Goal: Task Accomplishment & Management: Complete application form

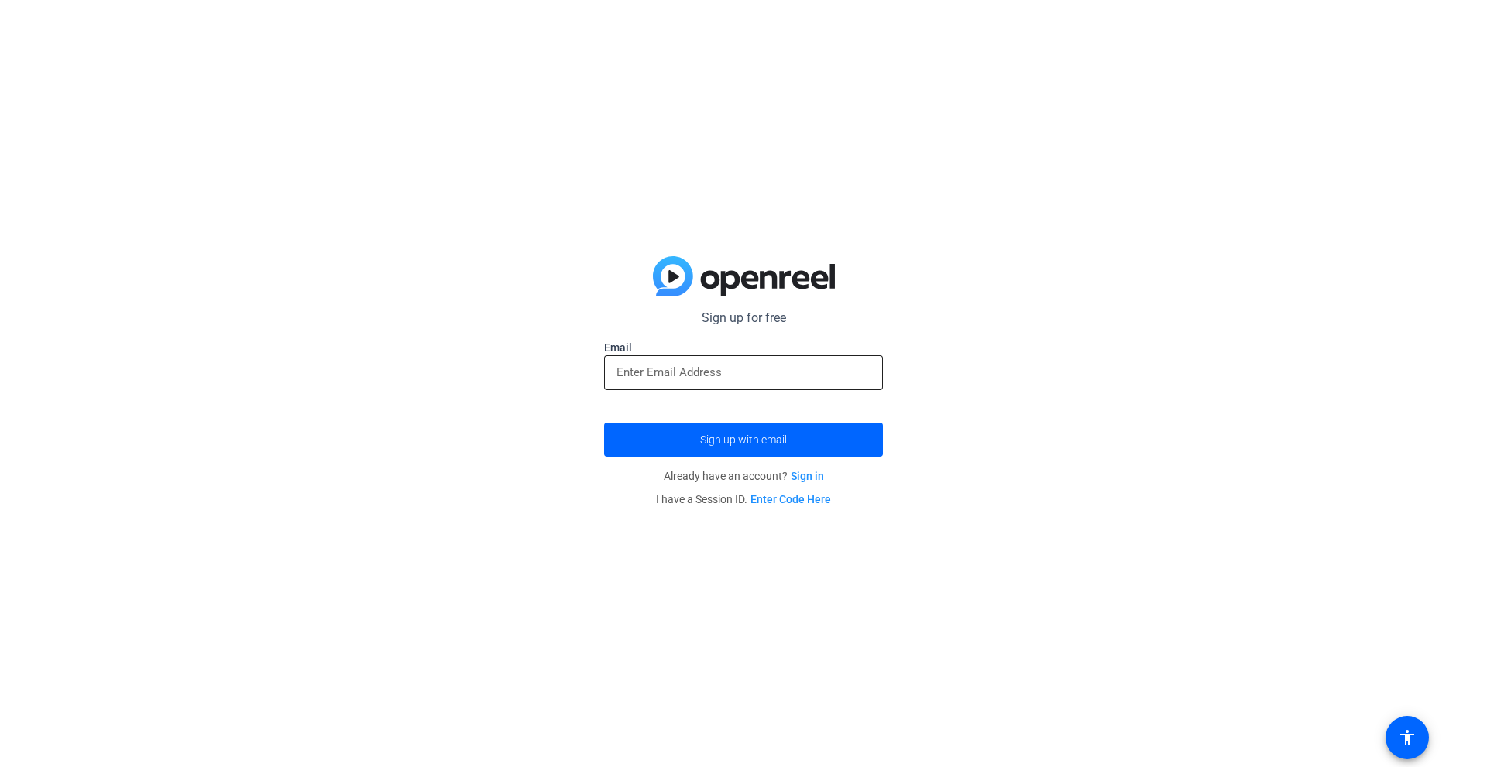
click at [764, 379] on input "email" at bounding box center [743, 372] width 254 height 19
click at [753, 440] on span "Sign up with email" at bounding box center [743, 440] width 87 height 0
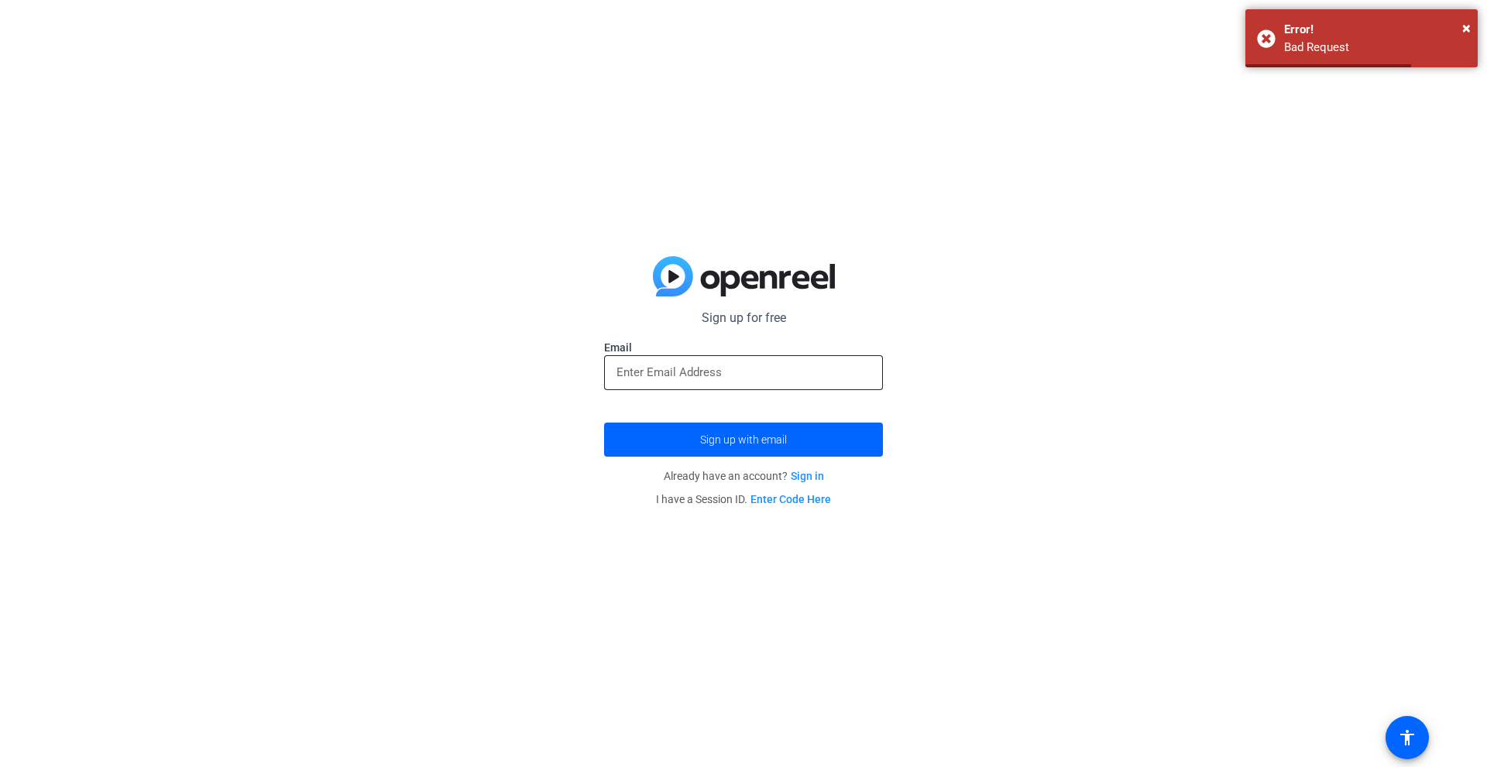
click at [700, 360] on div at bounding box center [743, 372] width 254 height 35
click at [703, 382] on div at bounding box center [743, 372] width 254 height 35
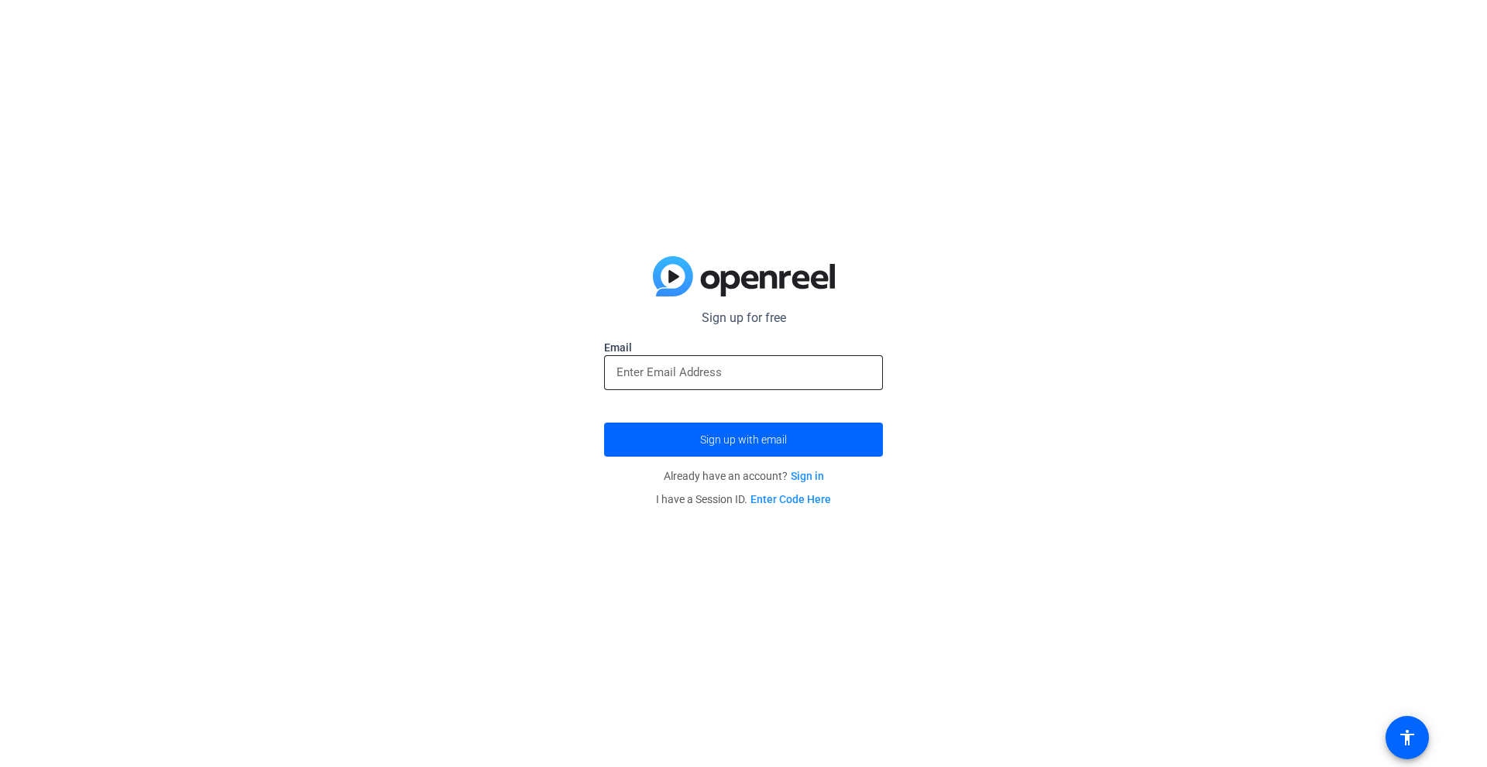
click at [713, 376] on input "email" at bounding box center [743, 372] width 254 height 19
type input "kenneyzshahood@gmail.com"
click at [604, 423] on button "Sign up with email" at bounding box center [743, 440] width 279 height 34
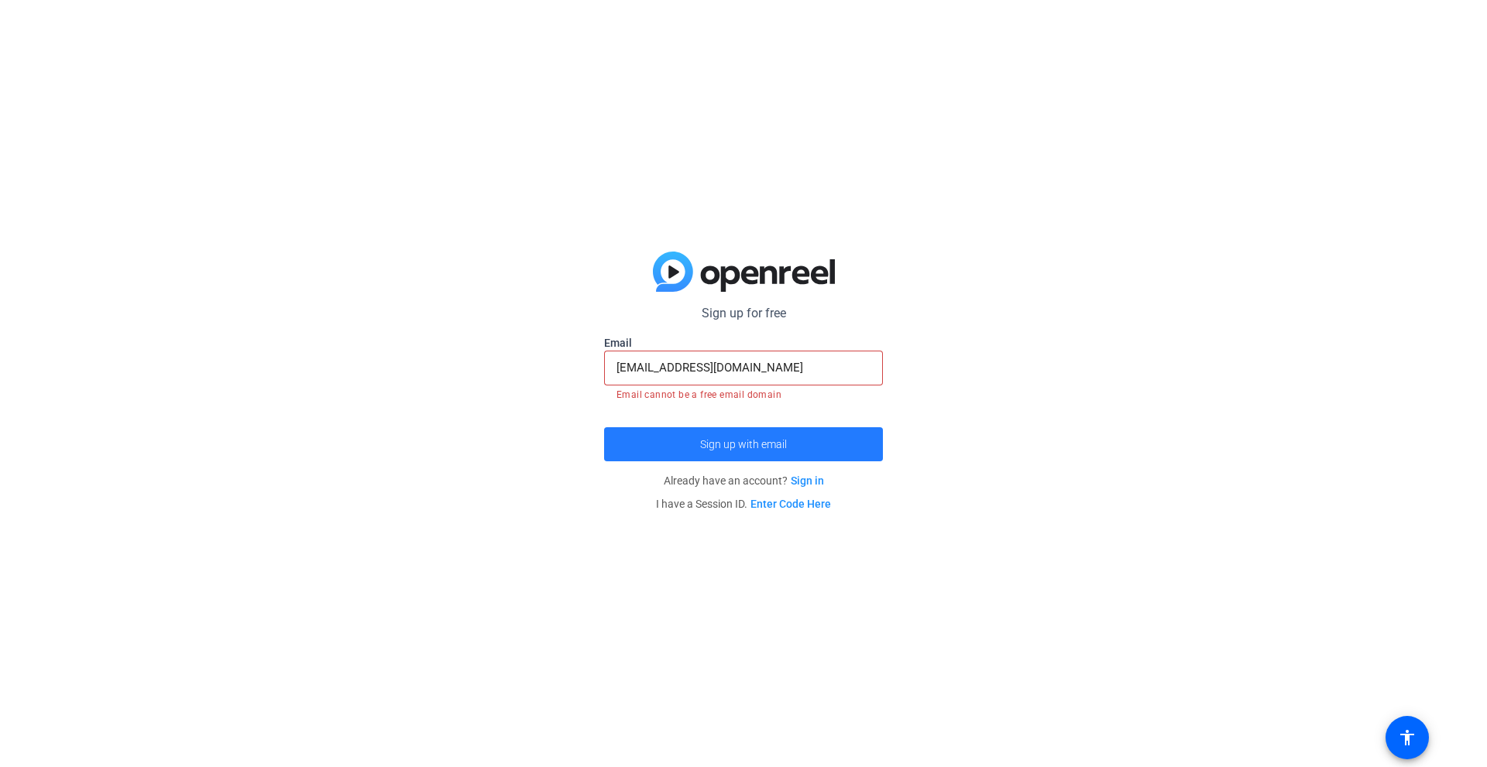
click at [722, 444] on span "Sign up with email" at bounding box center [743, 444] width 87 height 0
drag, startPoint x: 803, startPoint y: 369, endPoint x: 483, endPoint y: 371, distance: 319.8
click at [484, 371] on div "Sign up for free Email kenneyzshahood@gmail.com Email cannot be a free email do…" at bounding box center [743, 383] width 1487 height 767
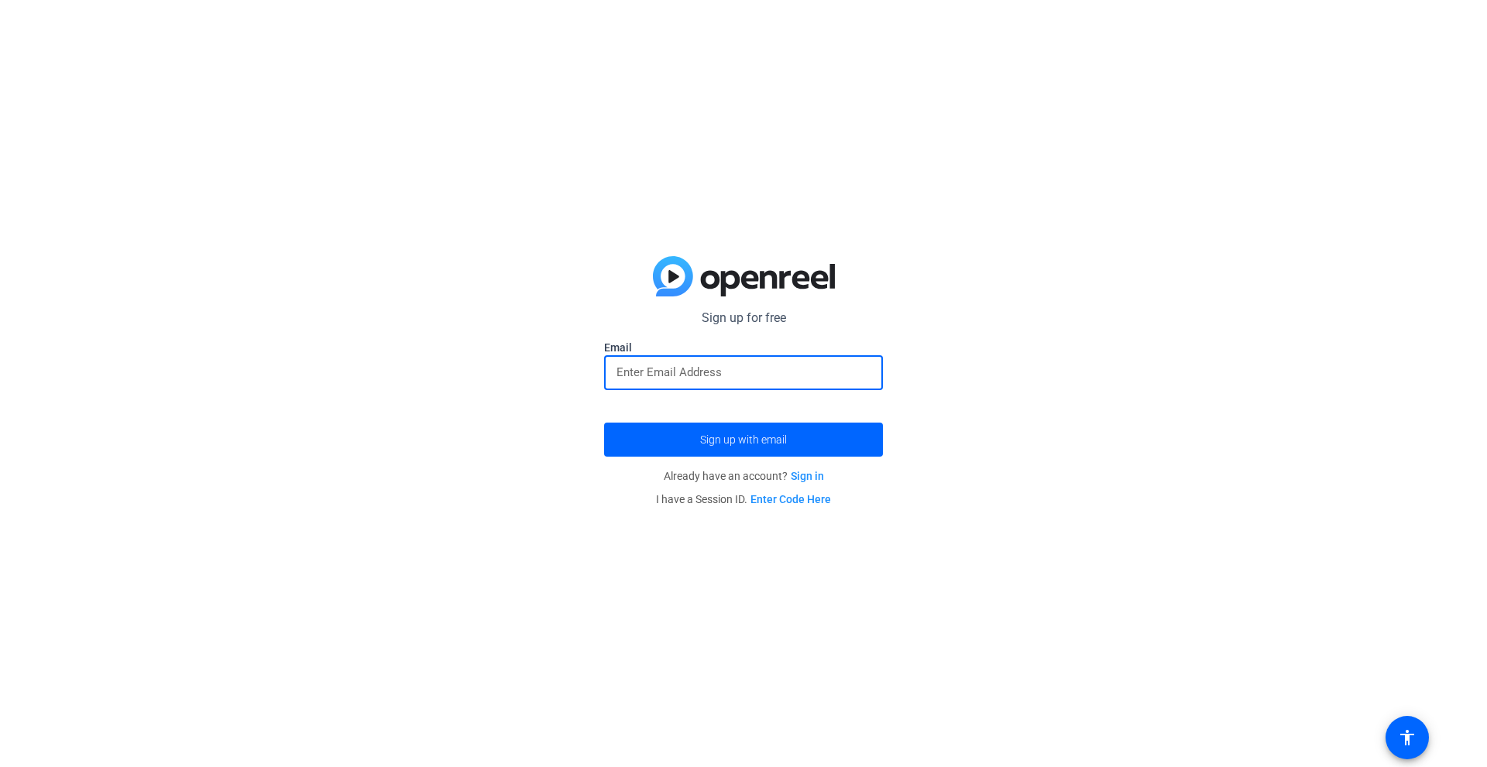
click at [690, 365] on input "email" at bounding box center [743, 372] width 254 height 19
type input "s"
click at [680, 371] on input "s" at bounding box center [743, 372] width 254 height 19
drag, startPoint x: 680, startPoint y: 371, endPoint x: 575, endPoint y: 372, distance: 104.5
click at [575, 372] on div "Sign up for free Email s Sign up with email Already have an account? Sign in I …" at bounding box center [743, 383] width 1487 height 767
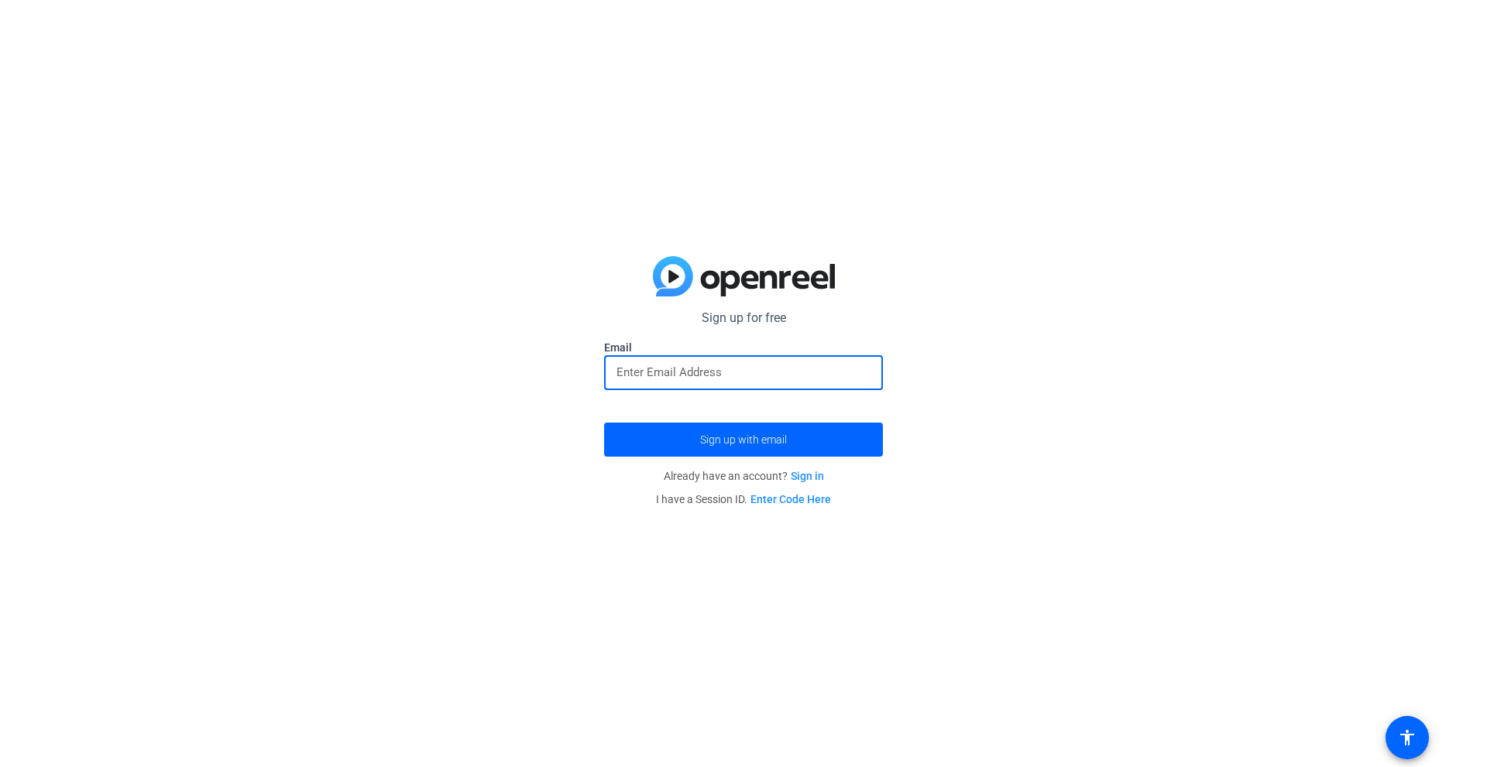
click at [692, 376] on input "email" at bounding box center [743, 372] width 254 height 19
paste input "[EMAIL_ADDRESS][DOMAIN_NAME]"
type input "[EMAIL_ADDRESS][DOMAIN_NAME]"
click at [725, 440] on span "Sign up with email" at bounding box center [743, 440] width 87 height 0
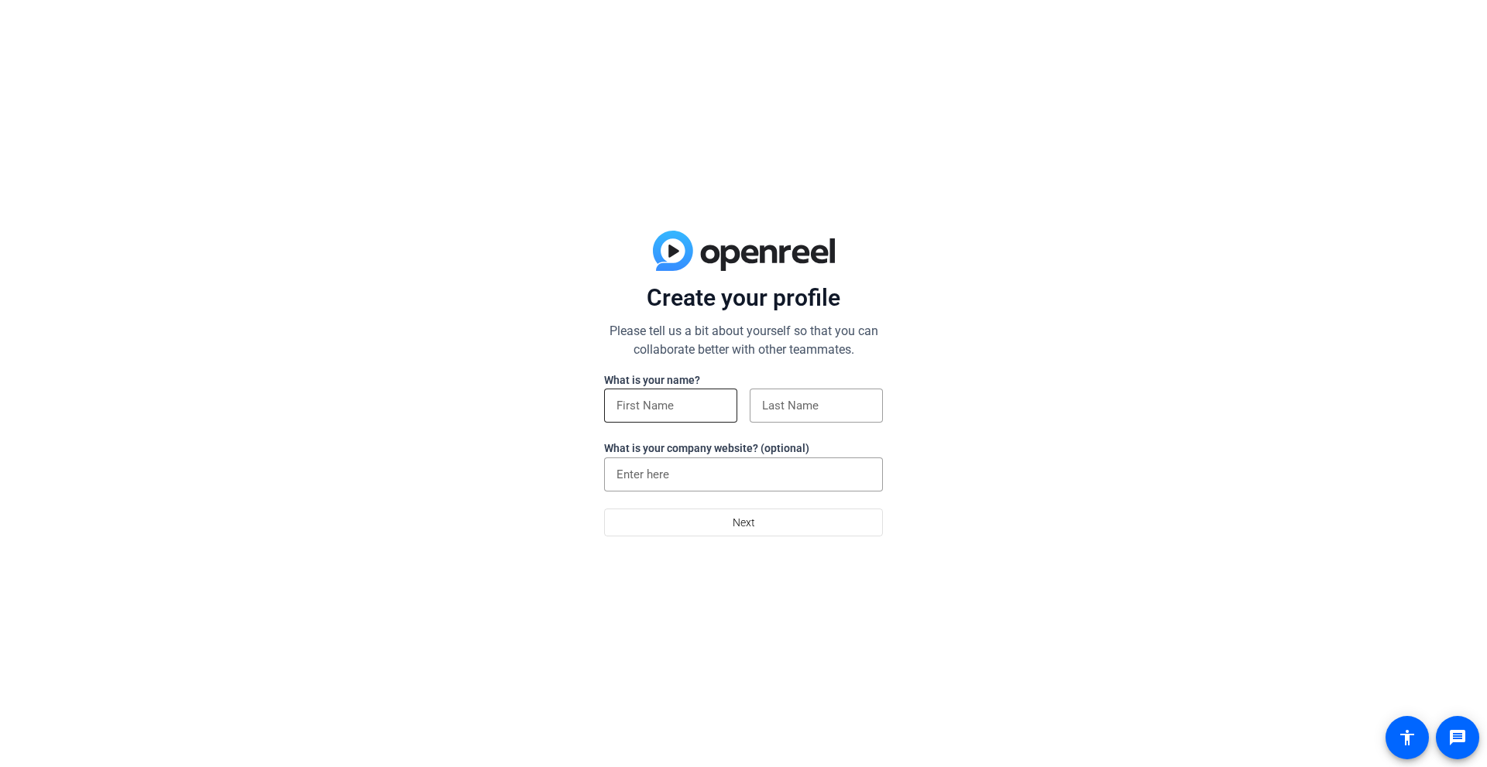
click at [678, 405] on input at bounding box center [670, 405] width 108 height 19
type input "[PERSON_NAME]"
click at [777, 407] on input at bounding box center [816, 405] width 108 height 19
type input "[DEMOGRAPHIC_DATA]"
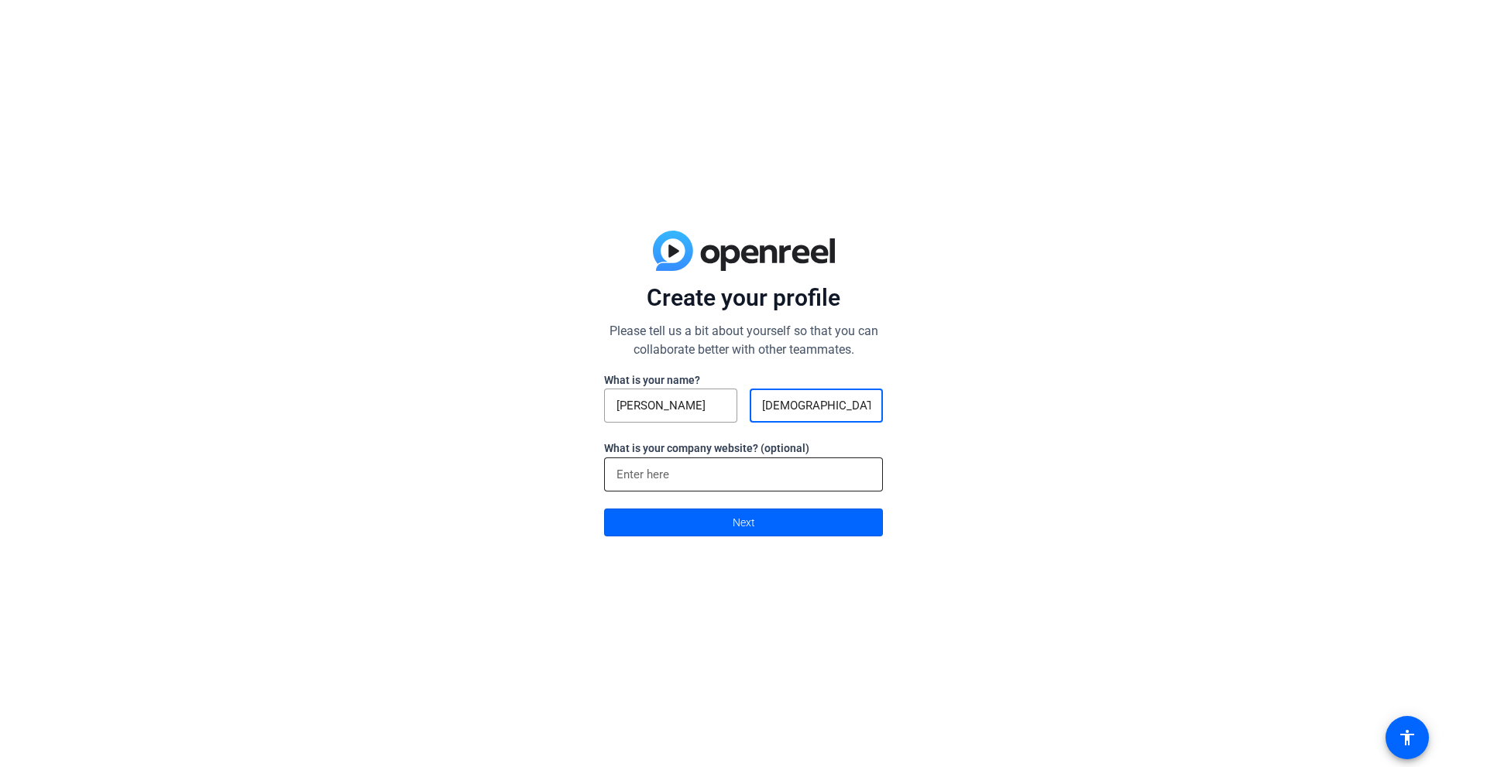
click at [695, 465] on input at bounding box center [743, 474] width 254 height 19
click at [732, 540] on span at bounding box center [743, 522] width 277 height 37
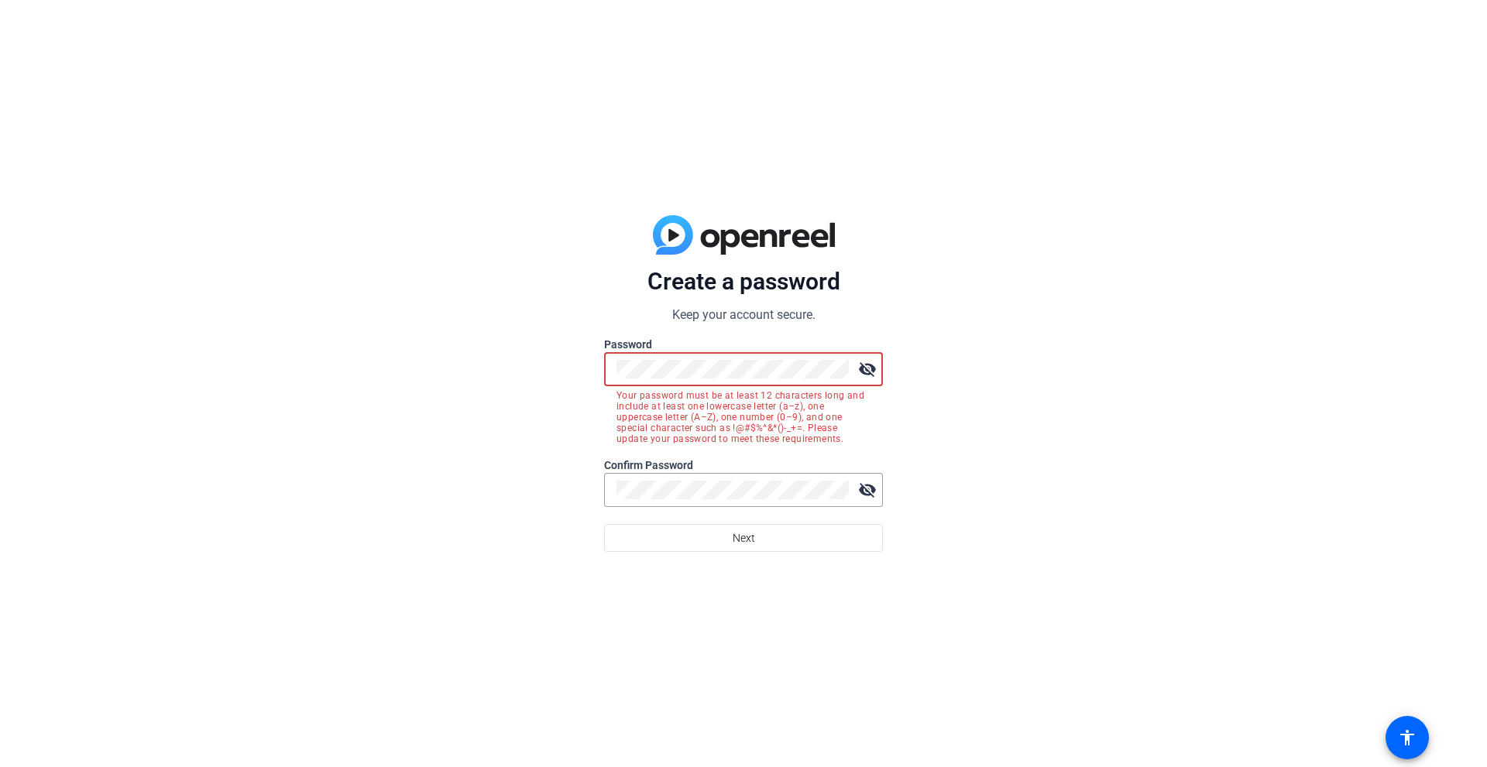
click at [879, 361] on mat-icon "visibility_off" at bounding box center [867, 369] width 31 height 31
click at [870, 486] on mat-icon "visibility_off" at bounding box center [867, 490] width 31 height 31
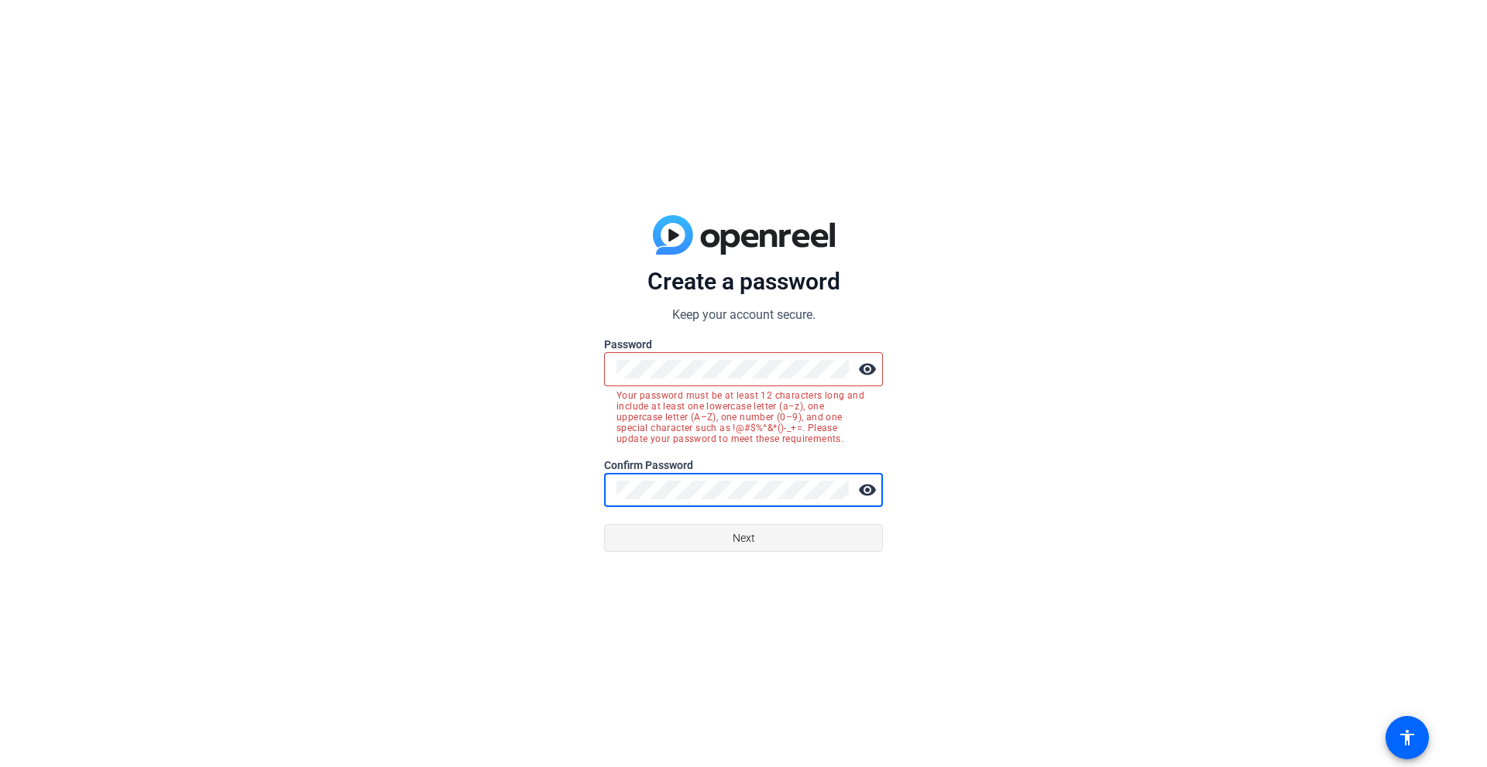
click at [706, 533] on span at bounding box center [743, 538] width 277 height 37
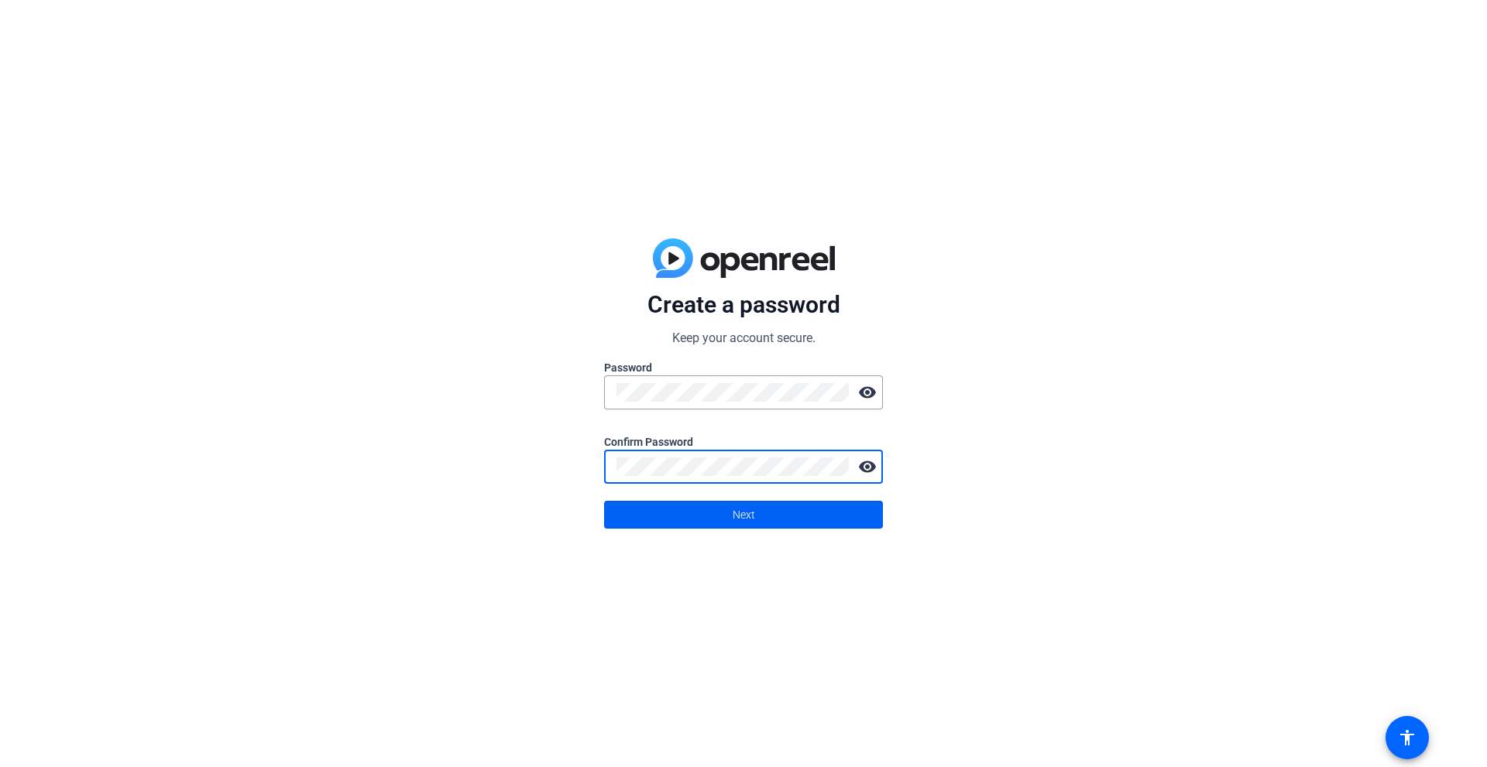
click at [708, 503] on span at bounding box center [743, 514] width 277 height 37
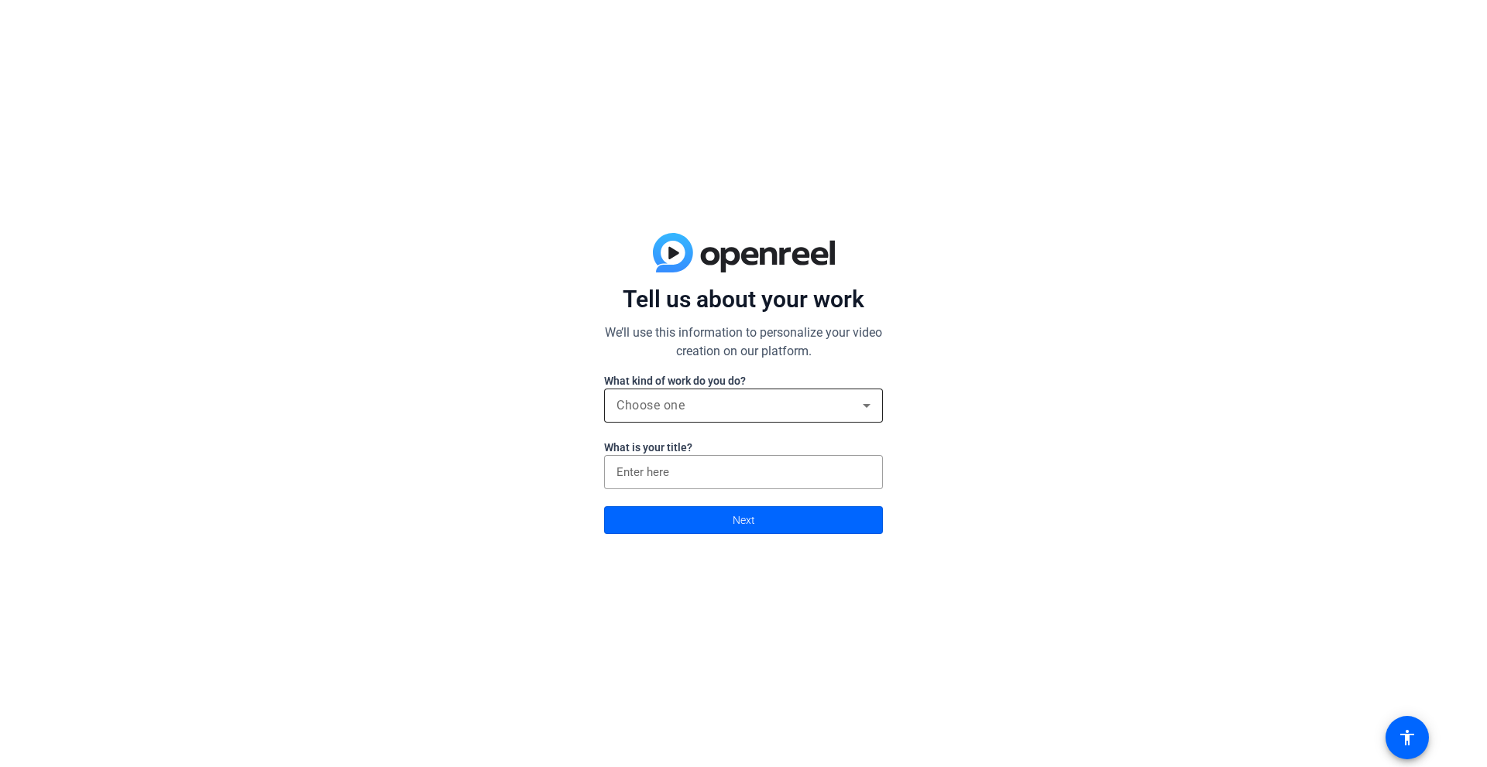
click at [684, 400] on span "Choose one" at bounding box center [650, 405] width 68 height 15
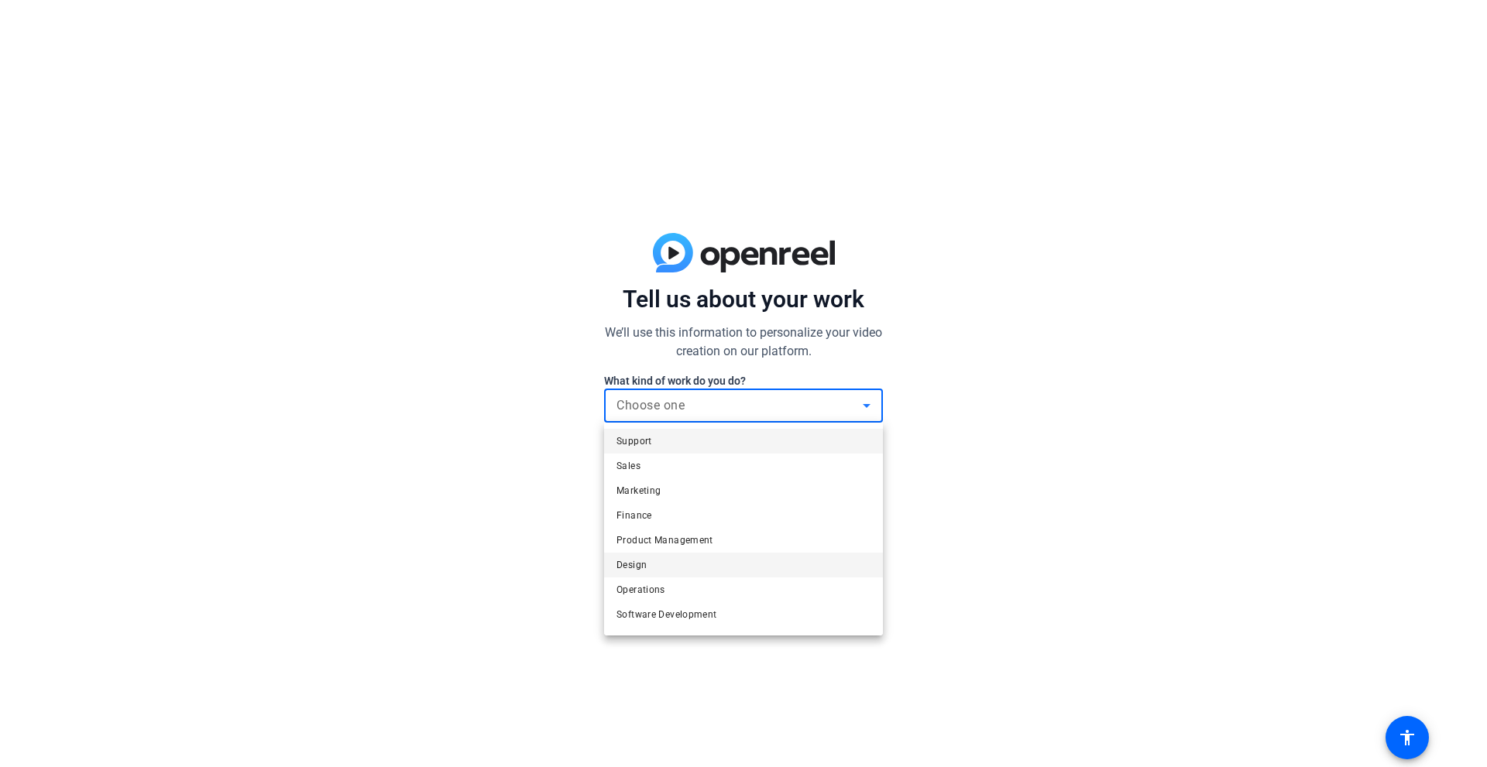
click at [691, 567] on mat-option "Design" at bounding box center [743, 565] width 279 height 25
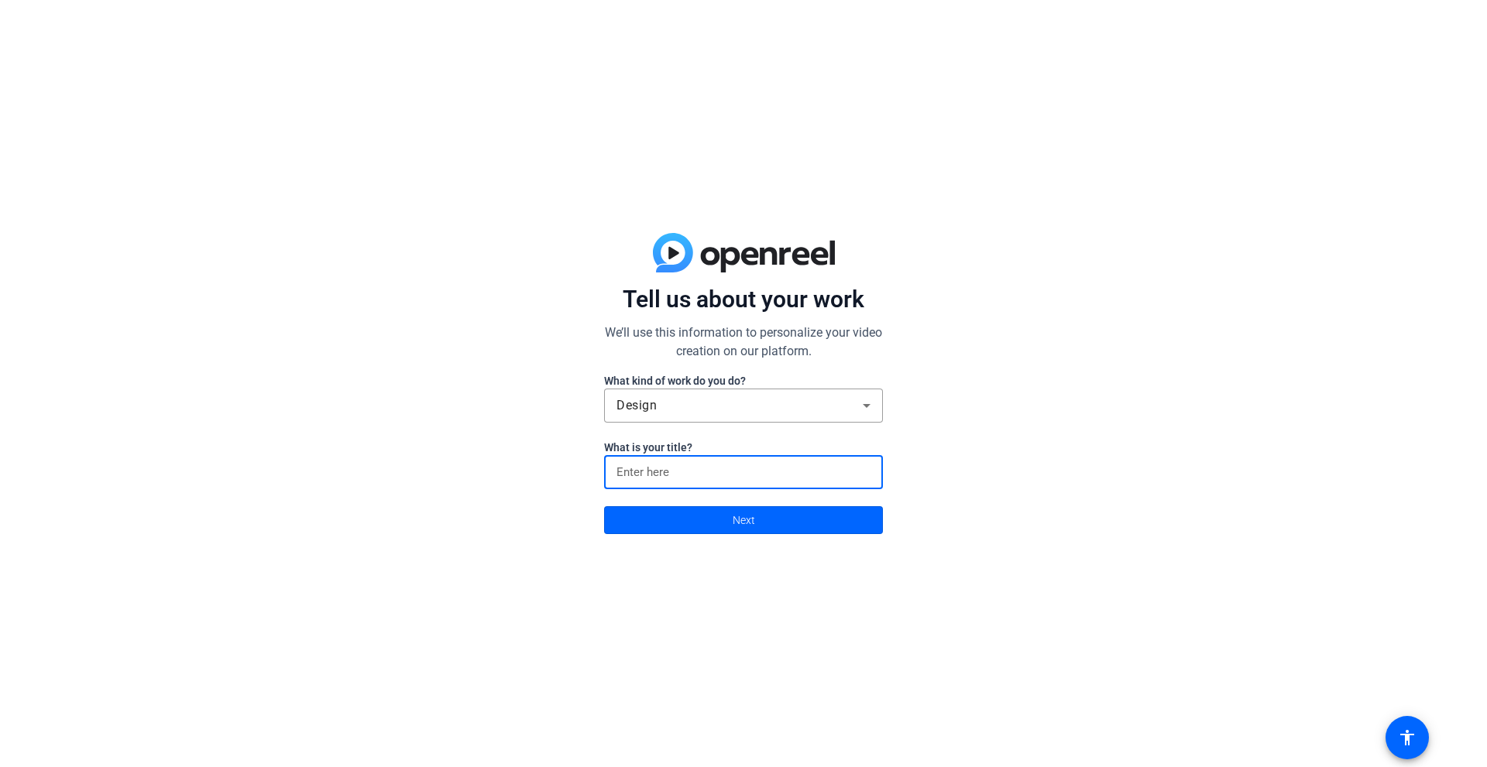
click at [673, 469] on input at bounding box center [743, 472] width 254 height 19
type input "Kenneyz"
click at [767, 520] on span at bounding box center [743, 520] width 277 height 37
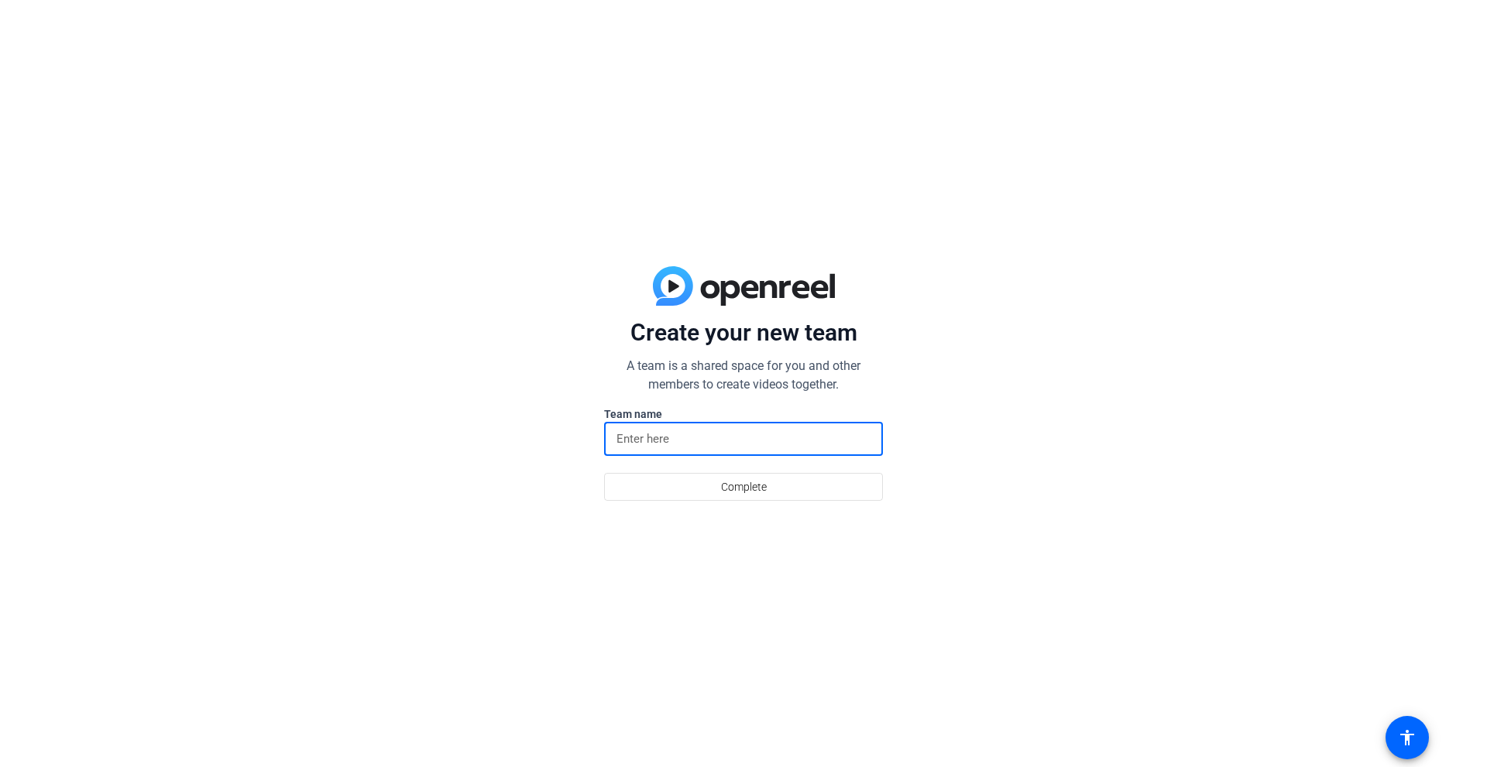
click at [667, 434] on input at bounding box center [743, 439] width 254 height 19
type input "Kenneyz Creative"
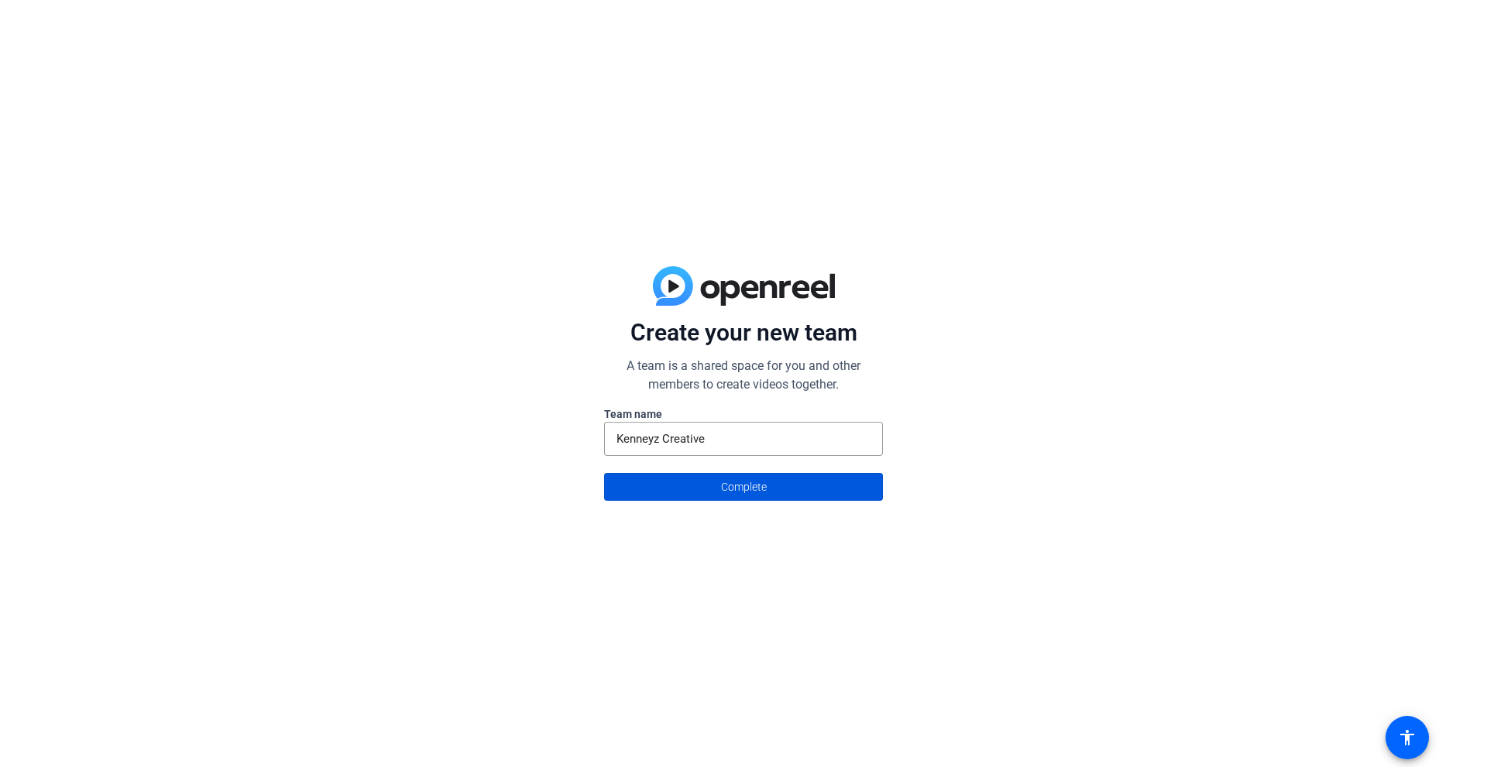
click at [750, 488] on span "Complete" at bounding box center [744, 486] width 46 height 29
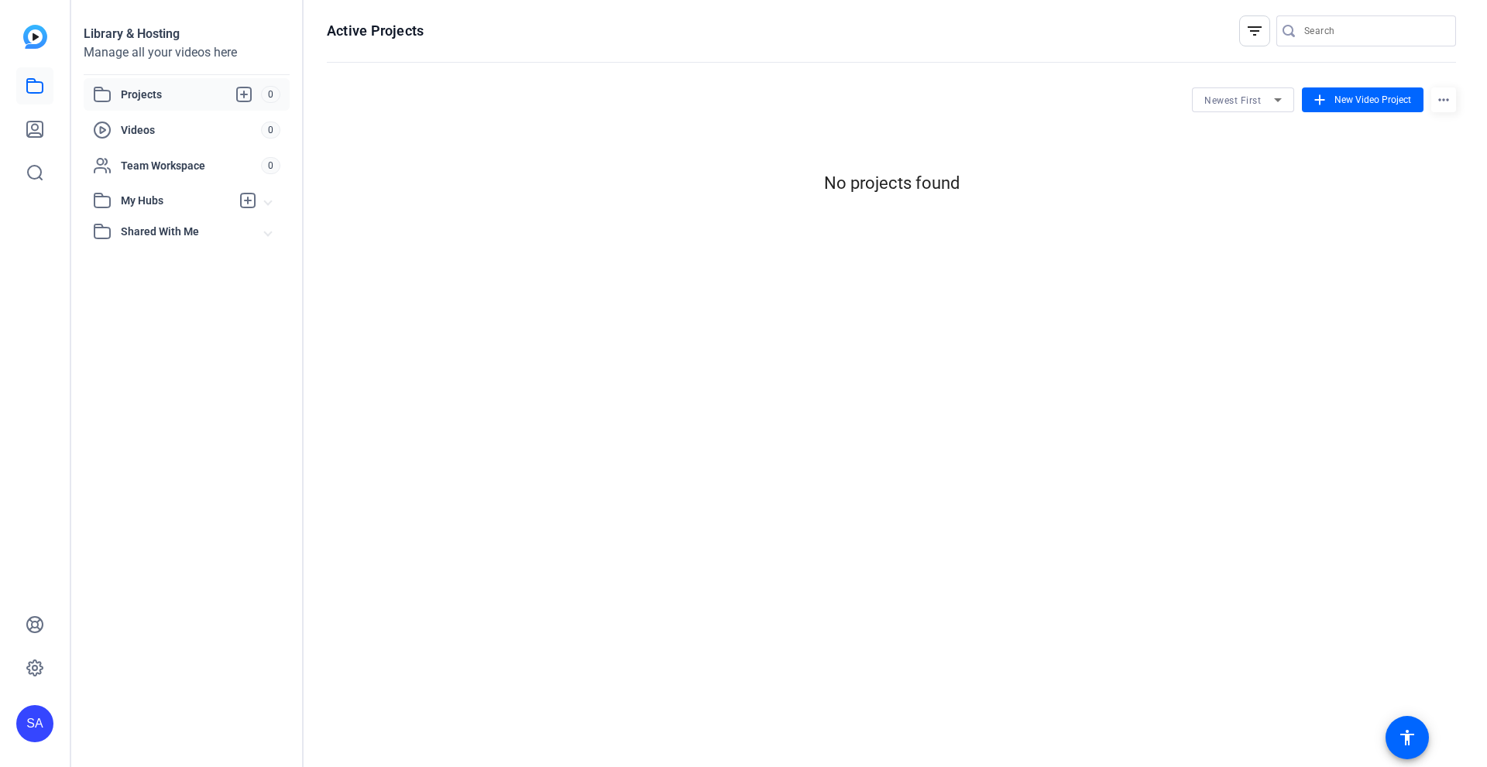
click at [185, 88] on span "Projects" at bounding box center [191, 94] width 140 height 19
click at [239, 94] on icon at bounding box center [244, 94] width 19 height 19
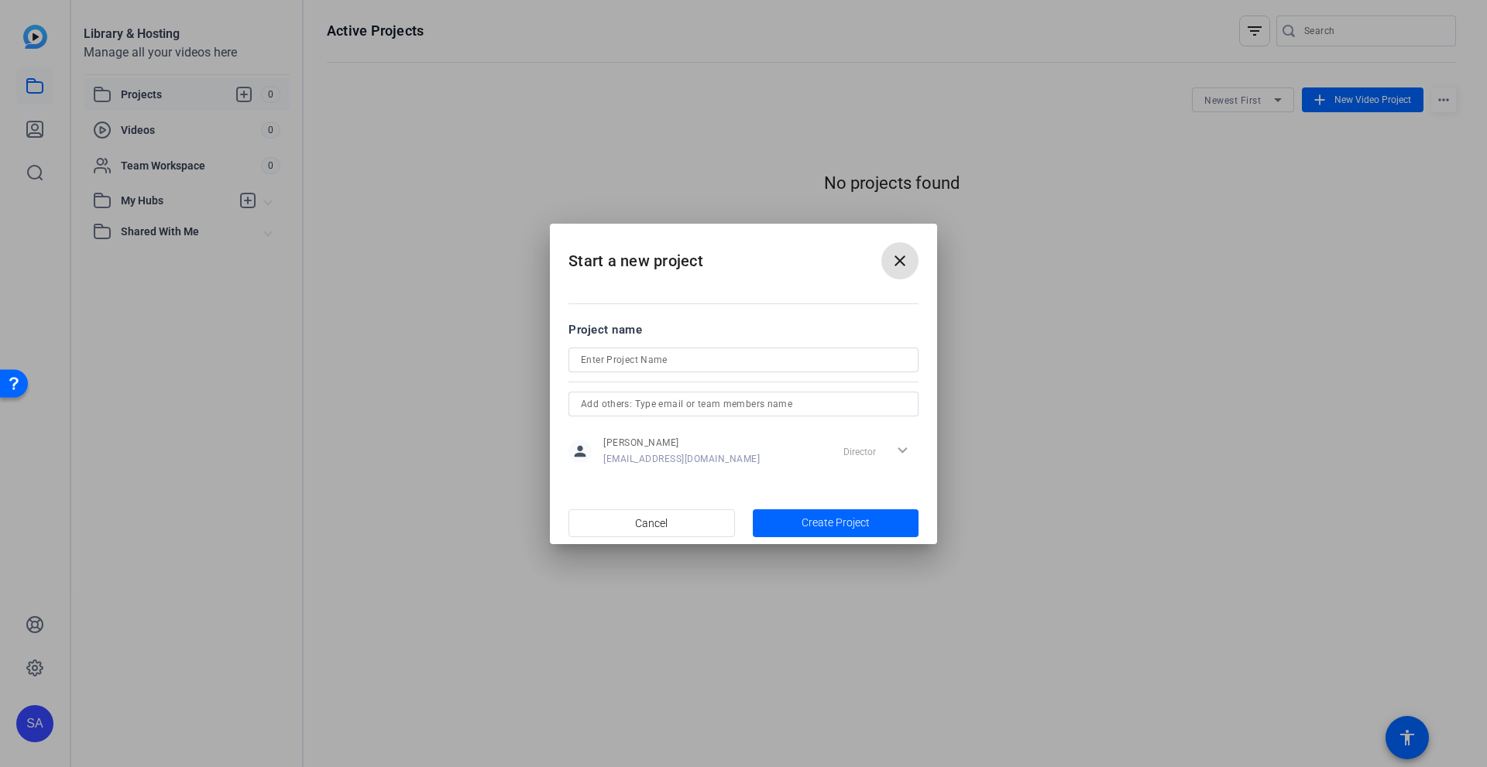
click at [640, 365] on input at bounding box center [743, 360] width 325 height 19
type input "sa"
click at [856, 533] on span "button" at bounding box center [836, 523] width 166 height 37
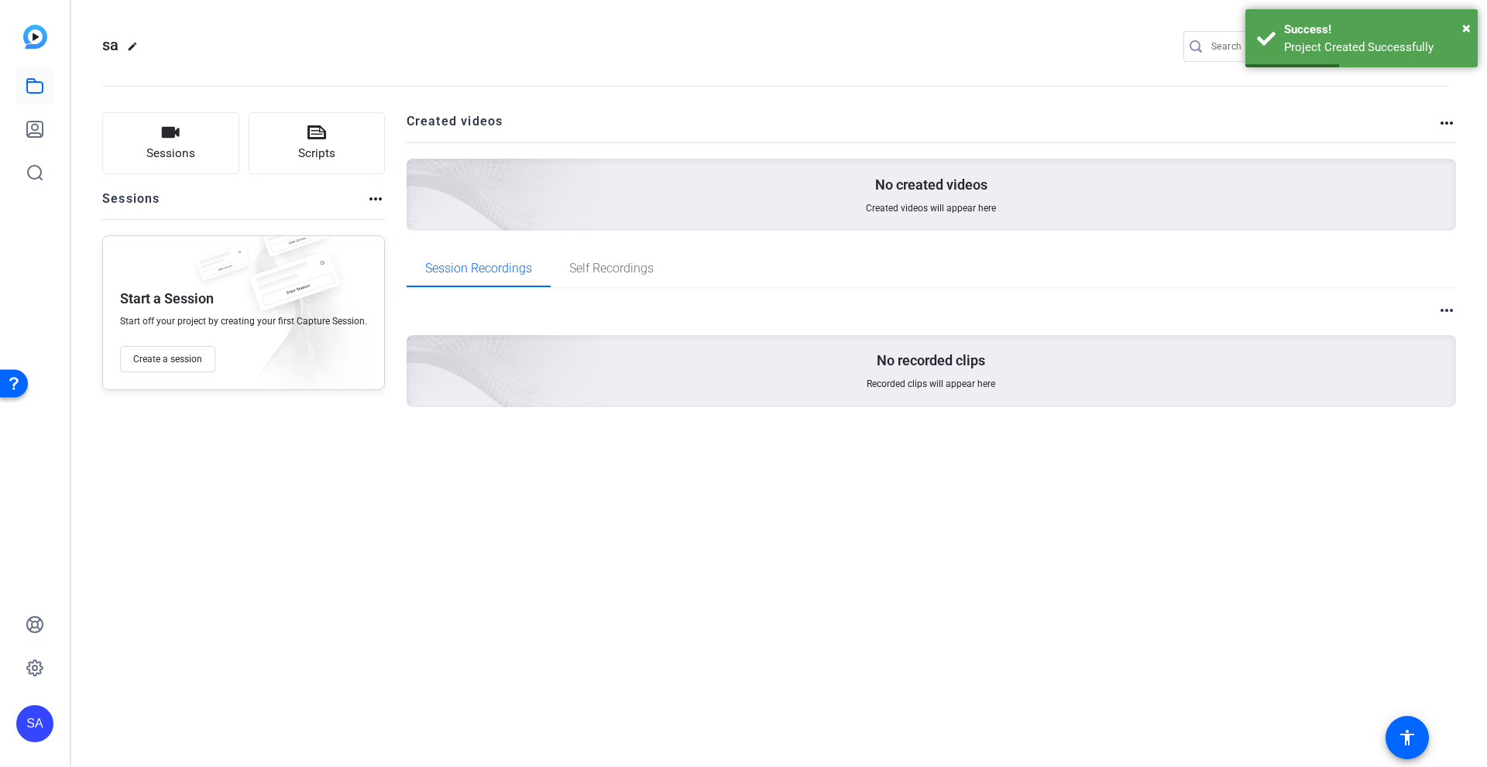
click at [896, 184] on p "No created videos" at bounding box center [931, 185] width 112 height 19
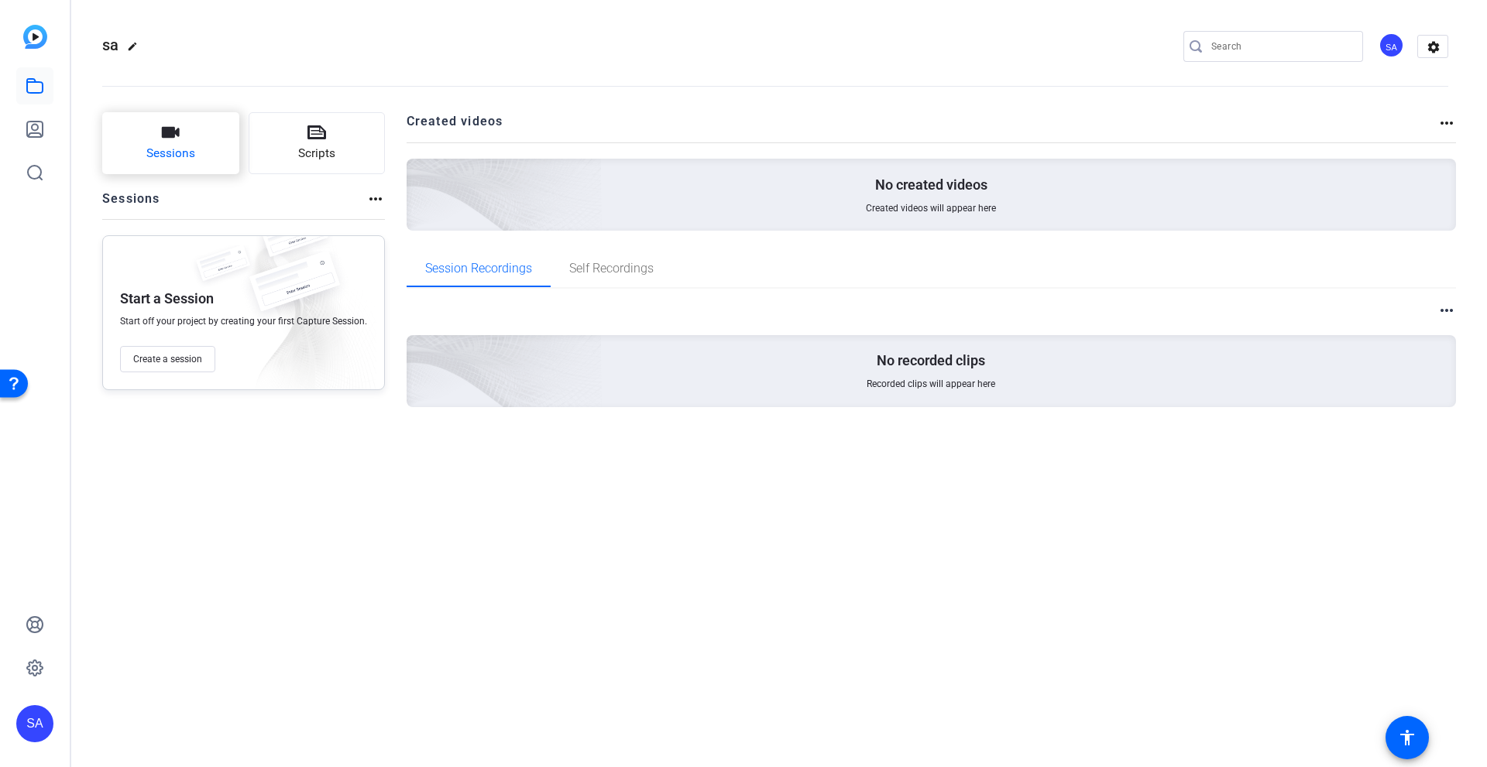
click at [223, 153] on button "Sessions" at bounding box center [170, 143] width 137 height 62
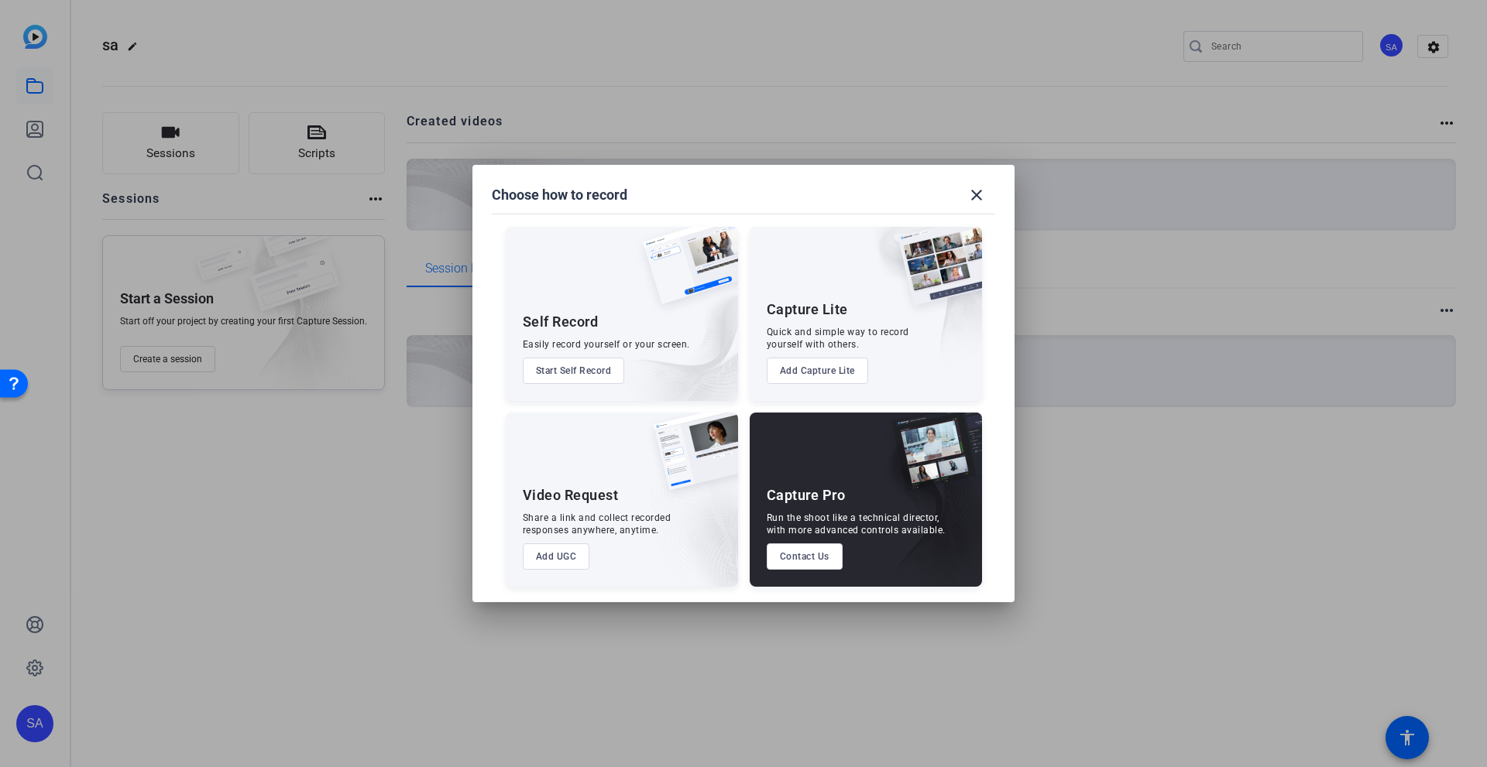
click at [575, 314] on div "Self Record" at bounding box center [561, 322] width 76 height 19
click at [582, 367] on button "Start Self Record" at bounding box center [574, 371] width 102 height 26
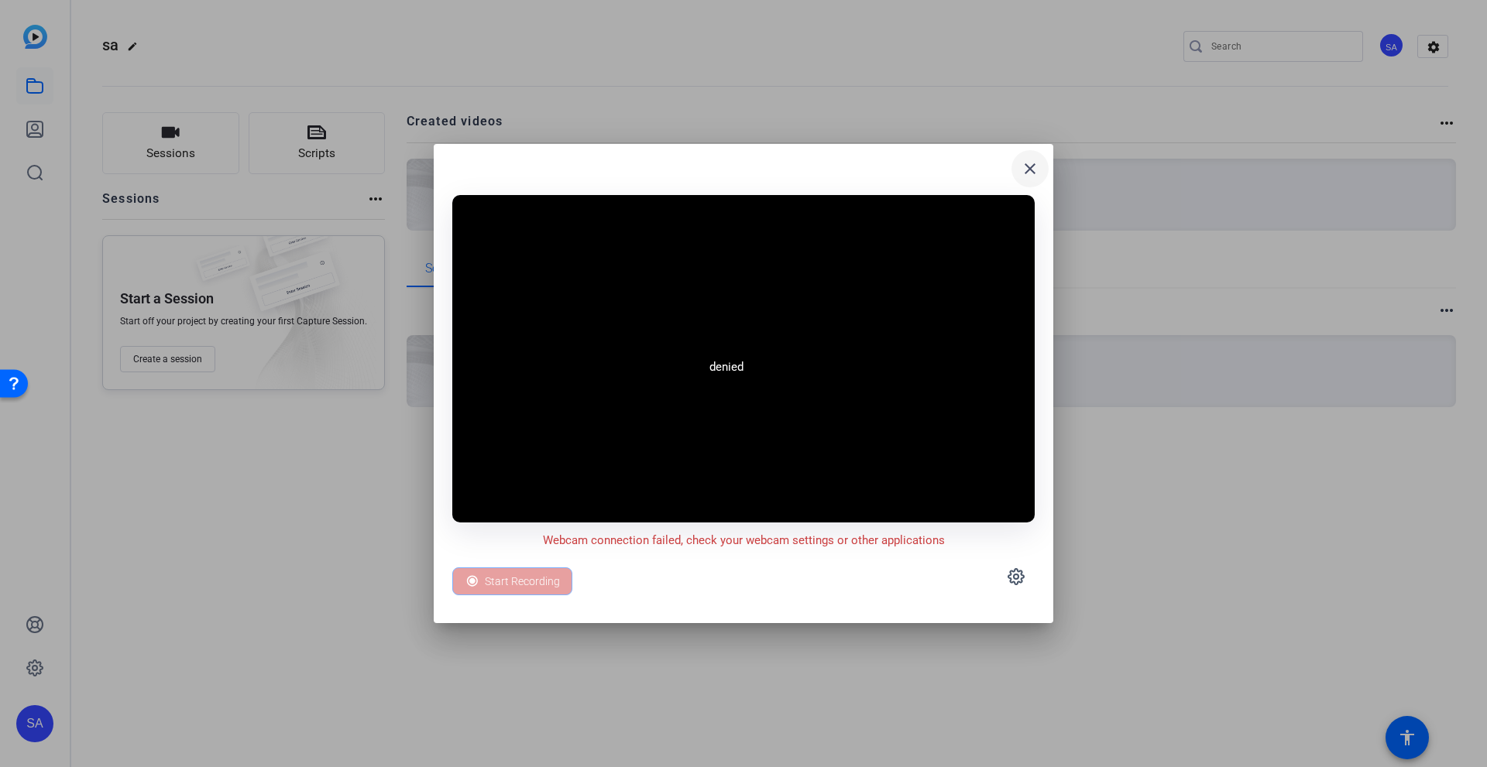
click at [1019, 173] on span at bounding box center [1029, 168] width 37 height 37
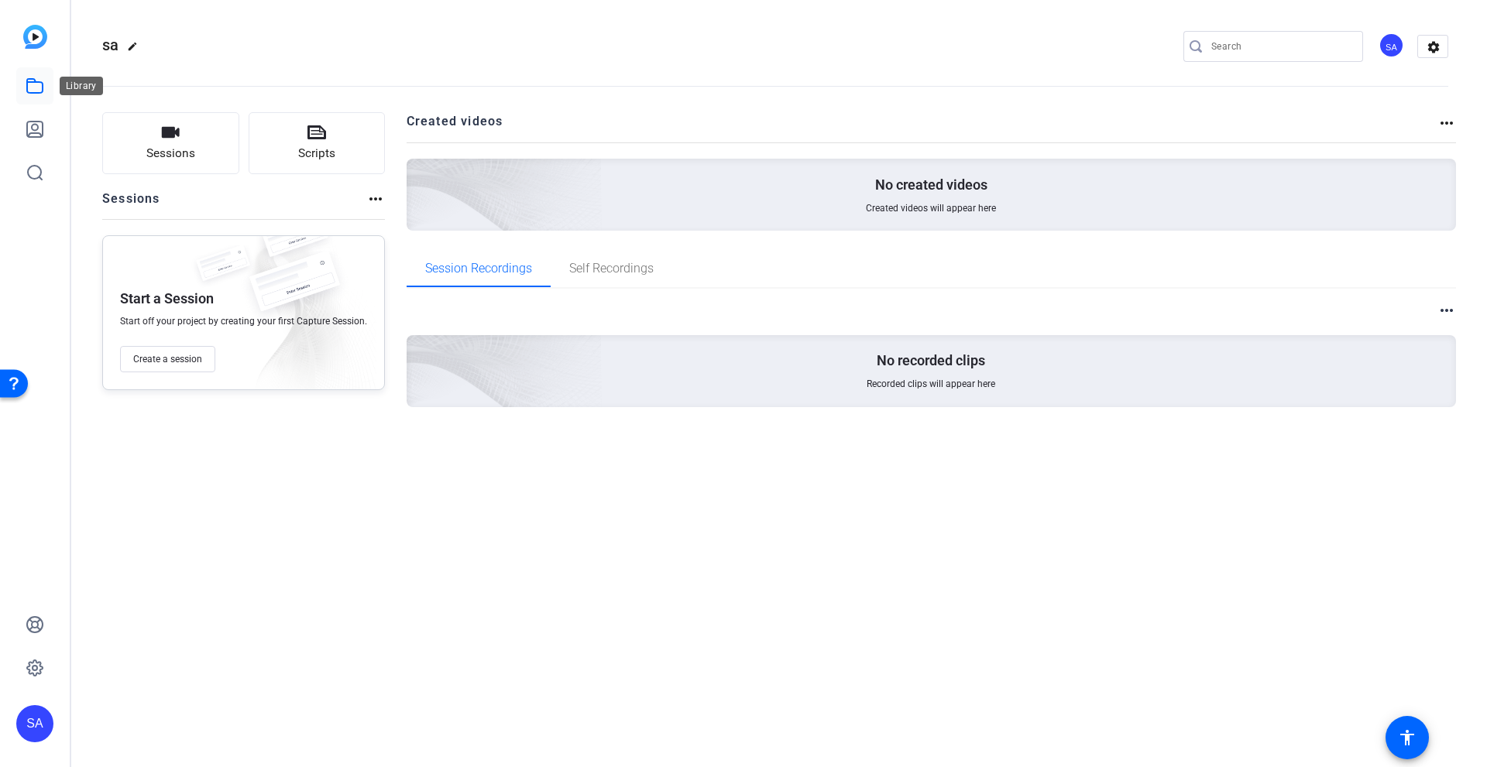
click at [34, 79] on icon at bounding box center [34, 86] width 15 height 14
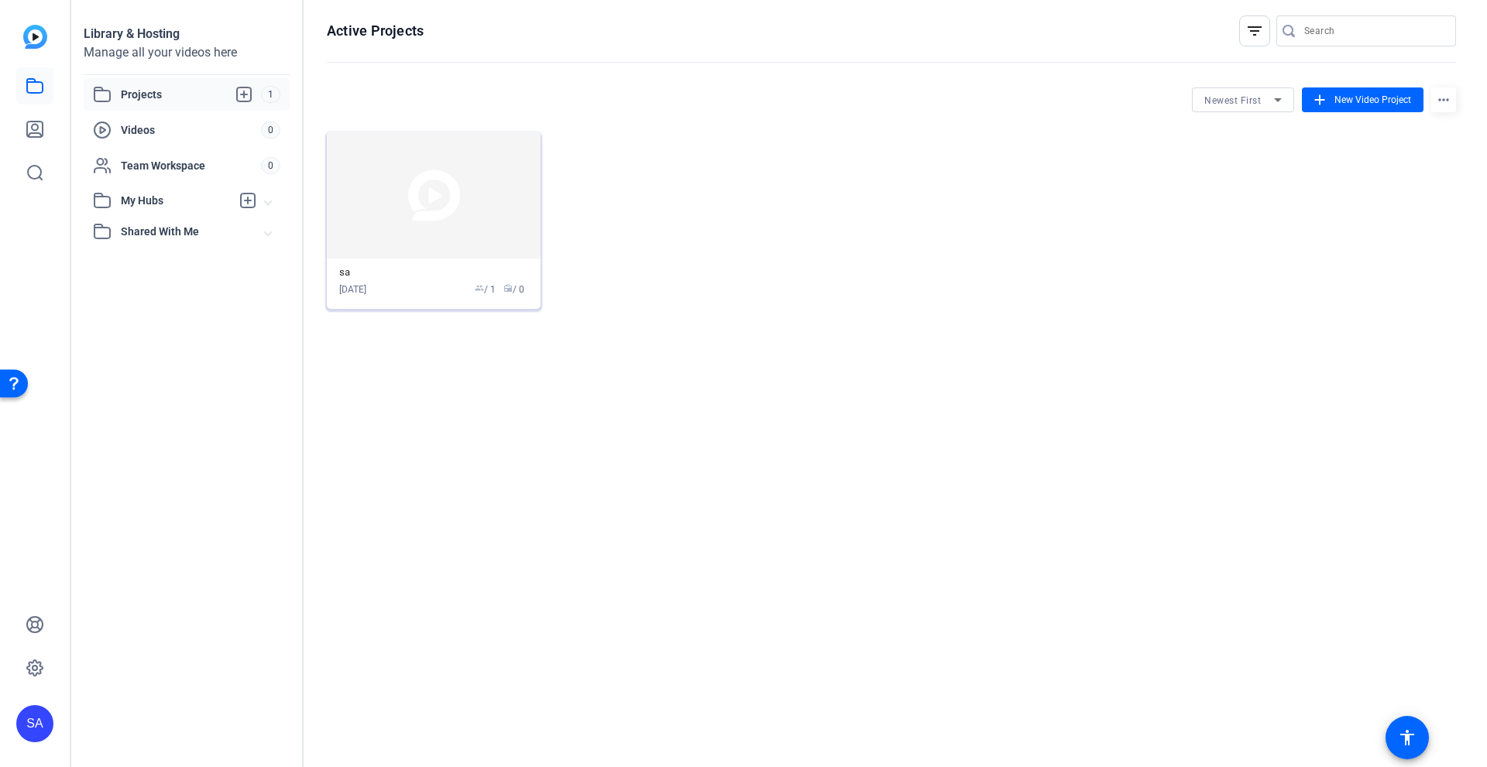
click at [431, 194] on img at bounding box center [434, 195] width 214 height 127
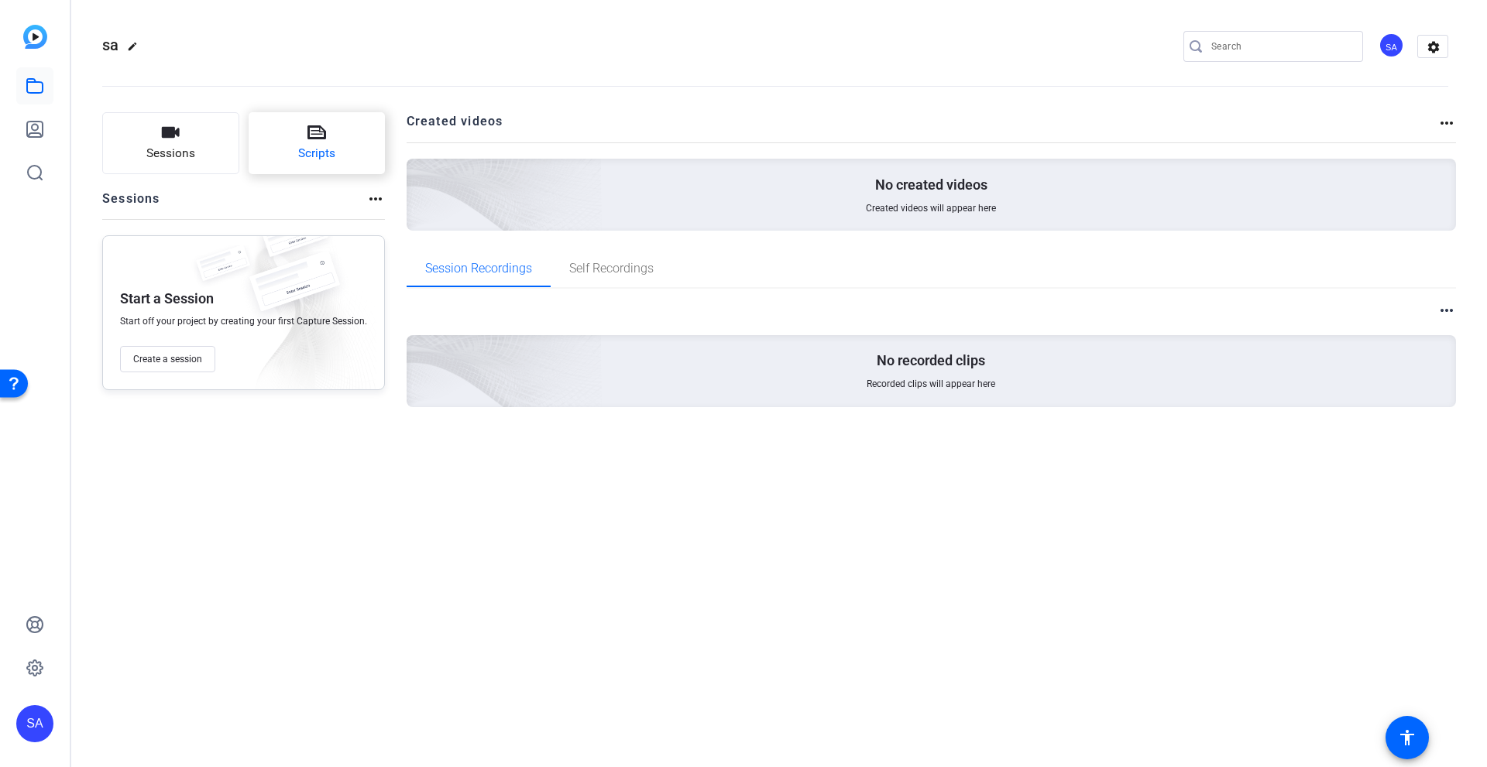
click at [310, 142] on icon at bounding box center [316, 132] width 19 height 19
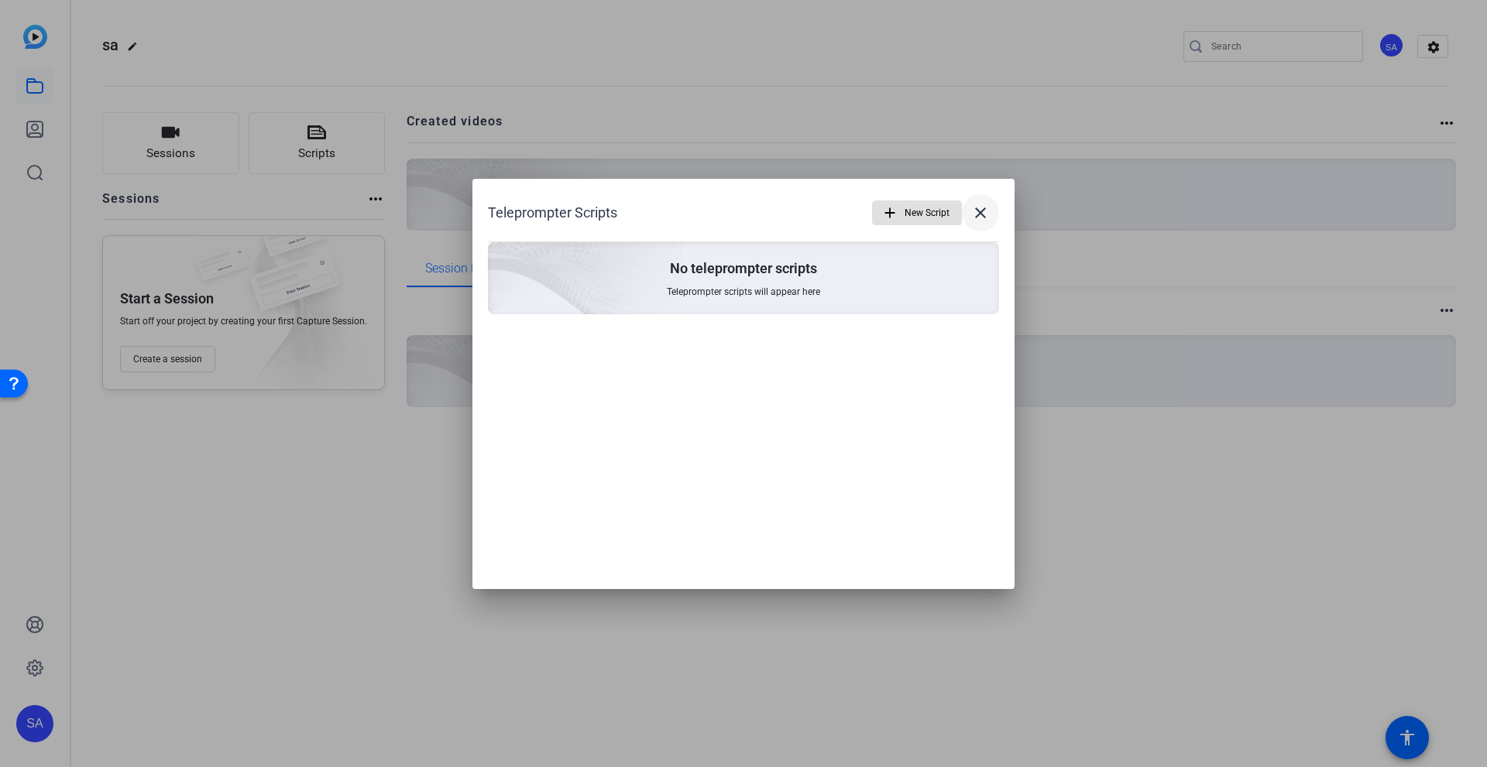
click at [986, 205] on mat-icon "close" at bounding box center [980, 213] width 19 height 19
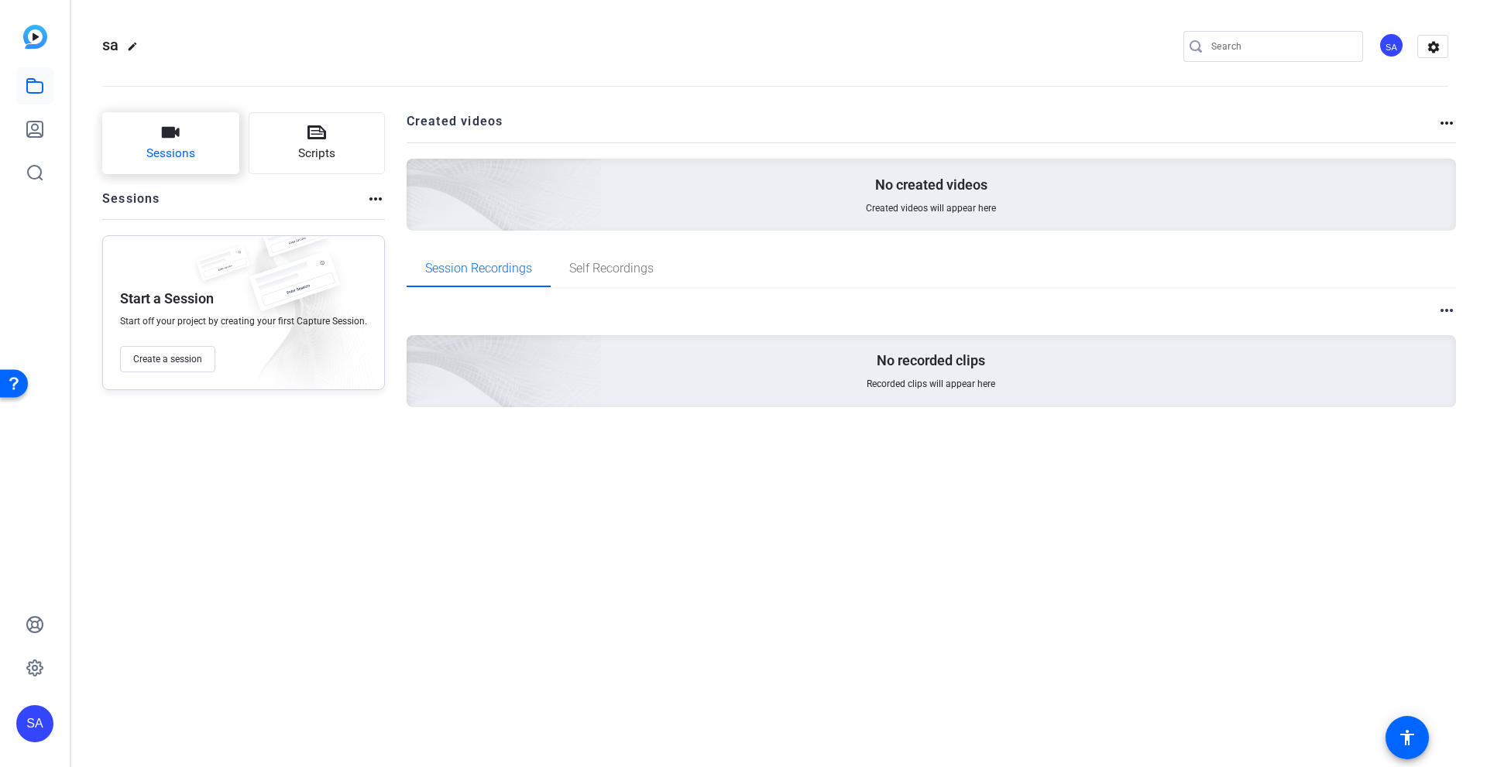
click at [197, 147] on button "Sessions" at bounding box center [170, 143] width 137 height 62
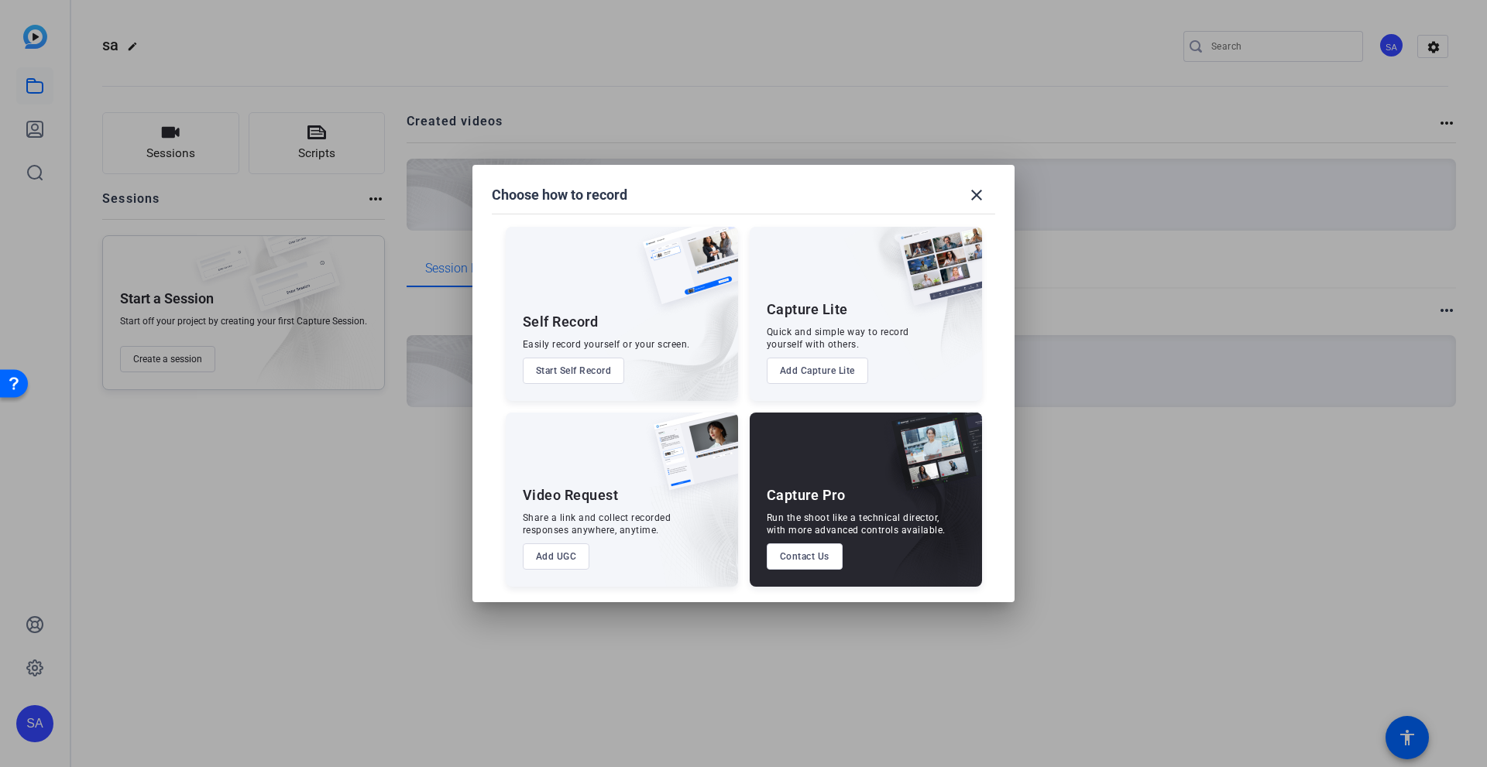
click at [810, 362] on button "Add Capture Lite" at bounding box center [817, 371] width 101 height 26
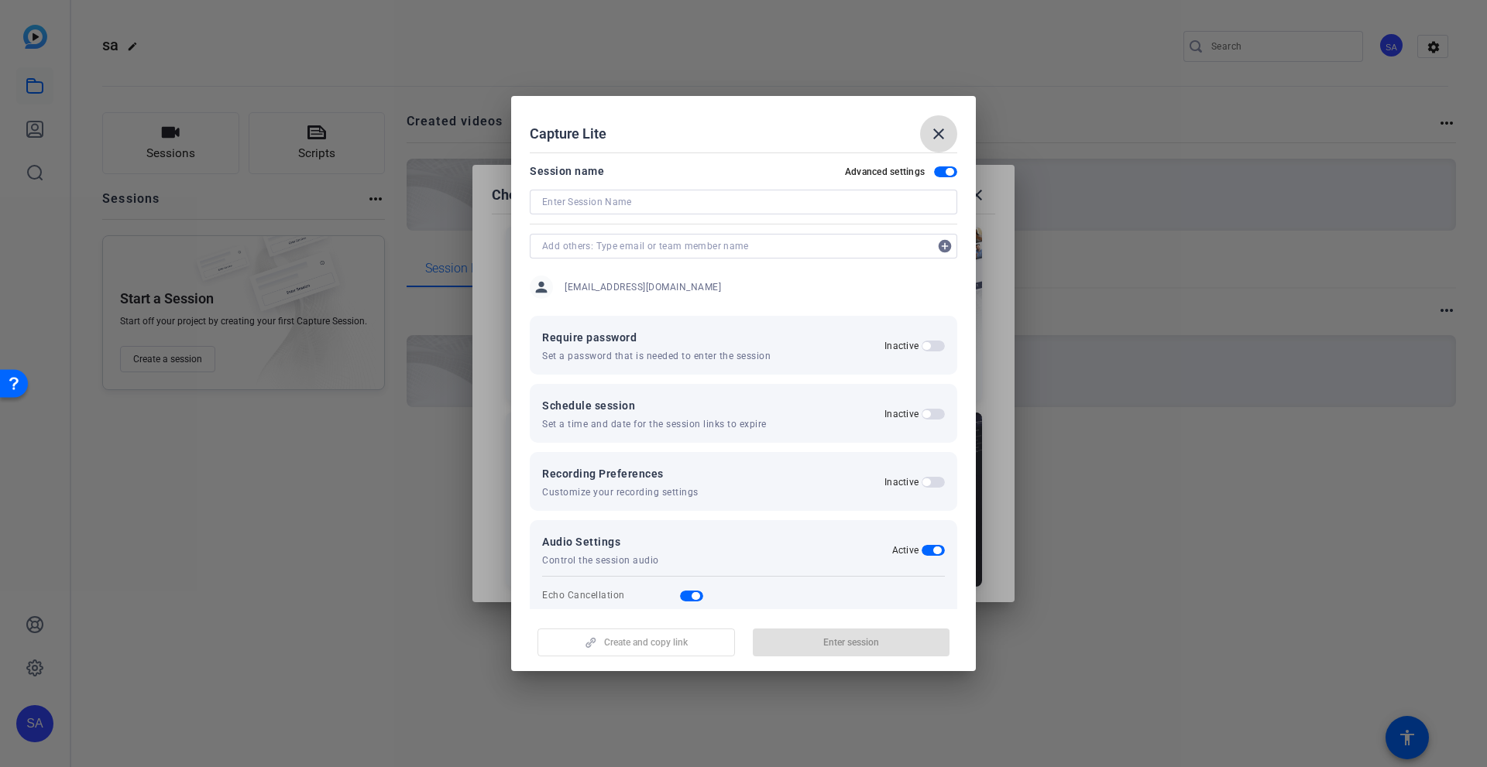
click at [939, 132] on mat-icon "close" at bounding box center [938, 134] width 19 height 19
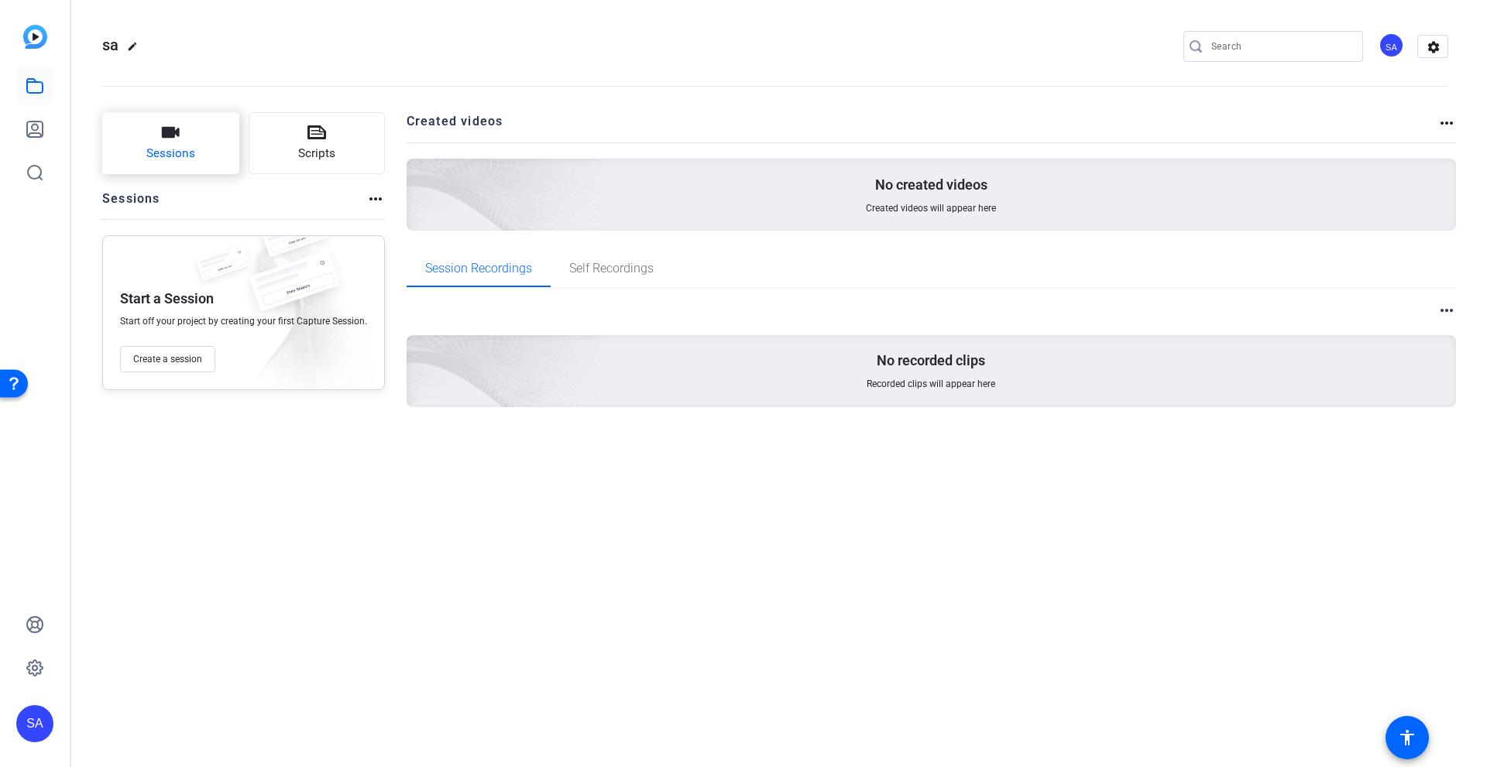
click at [192, 154] on span "Sessions" at bounding box center [170, 154] width 49 height 18
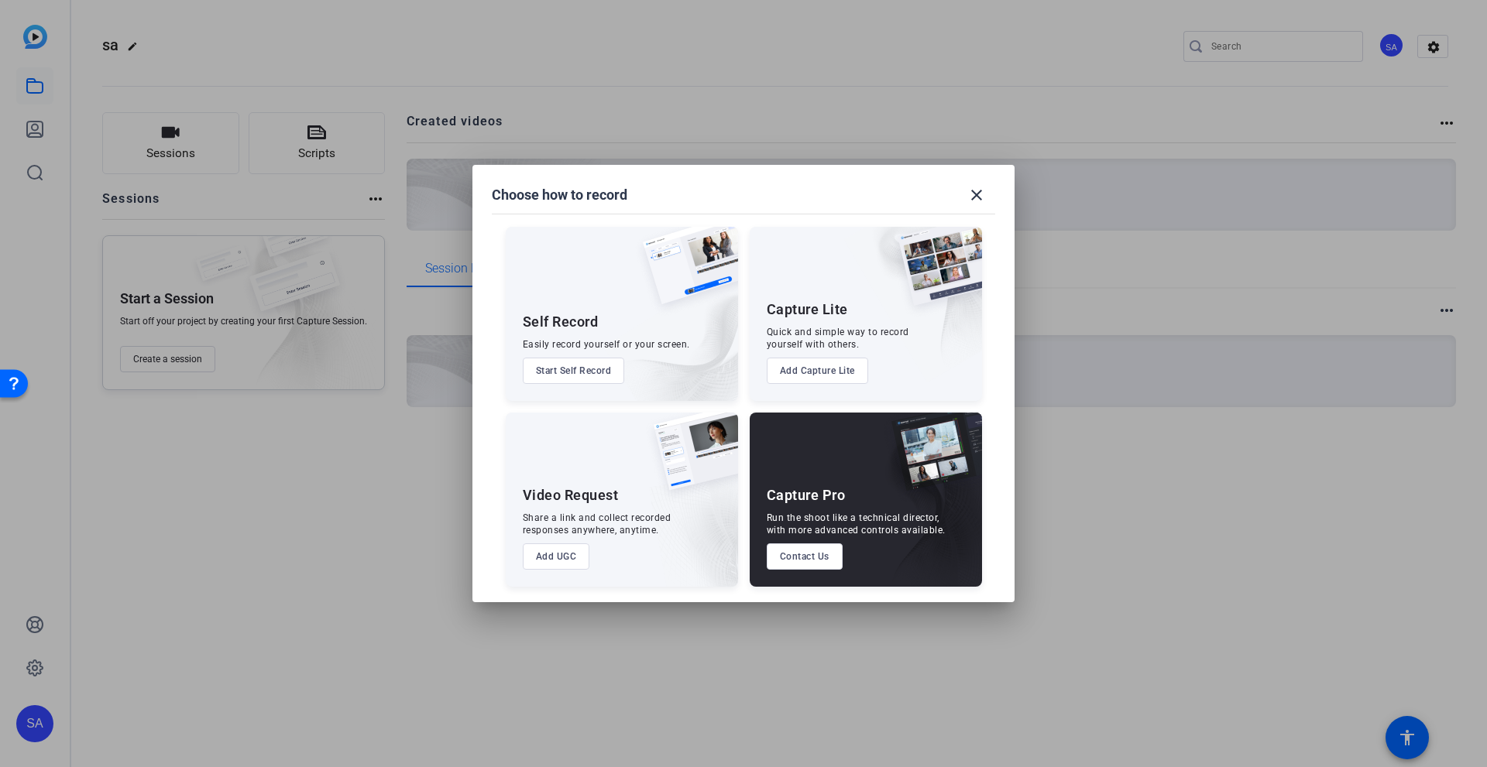
click at [574, 558] on button "Add UGC" at bounding box center [556, 557] width 67 height 26
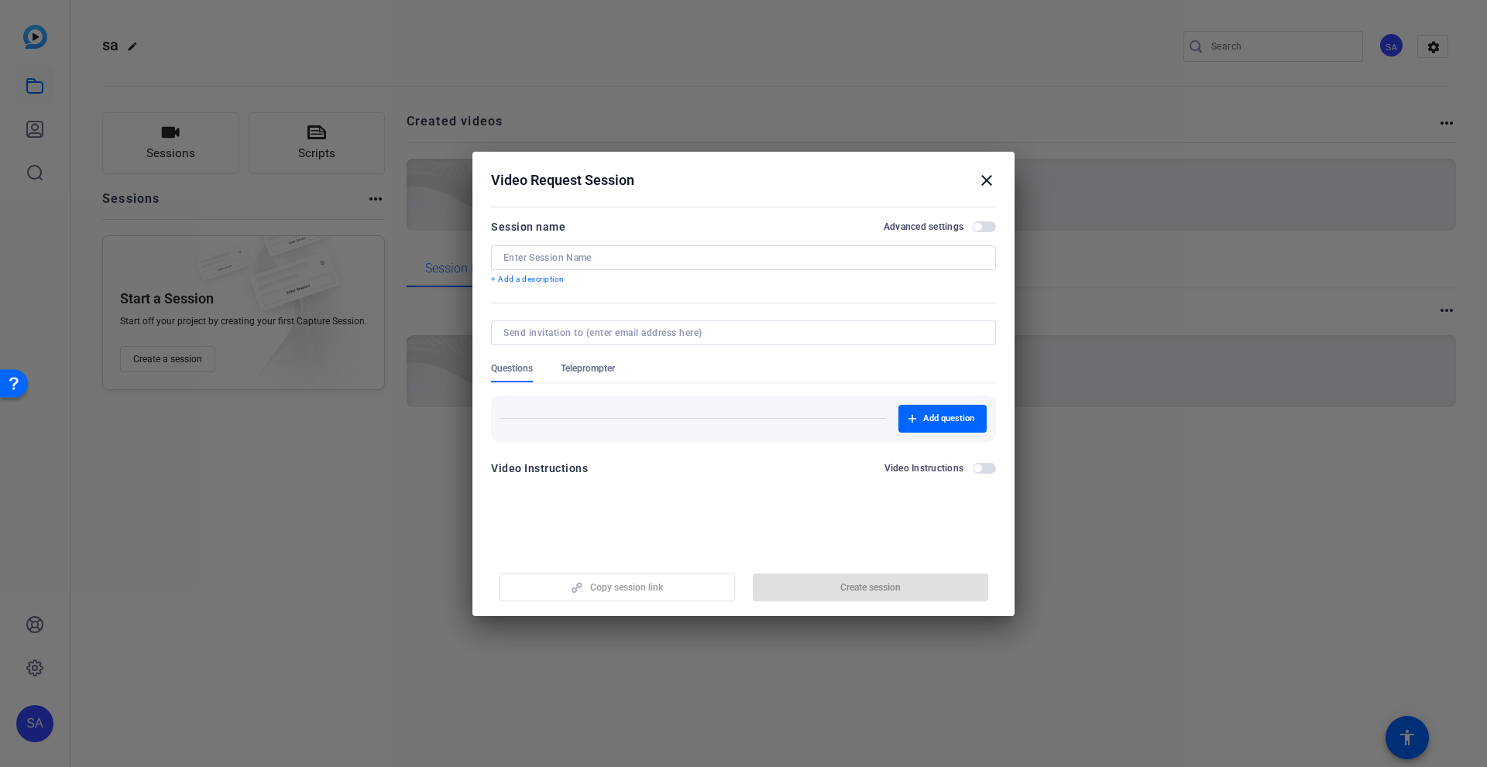
click at [987, 183] on mat-icon "close" at bounding box center [986, 180] width 19 height 19
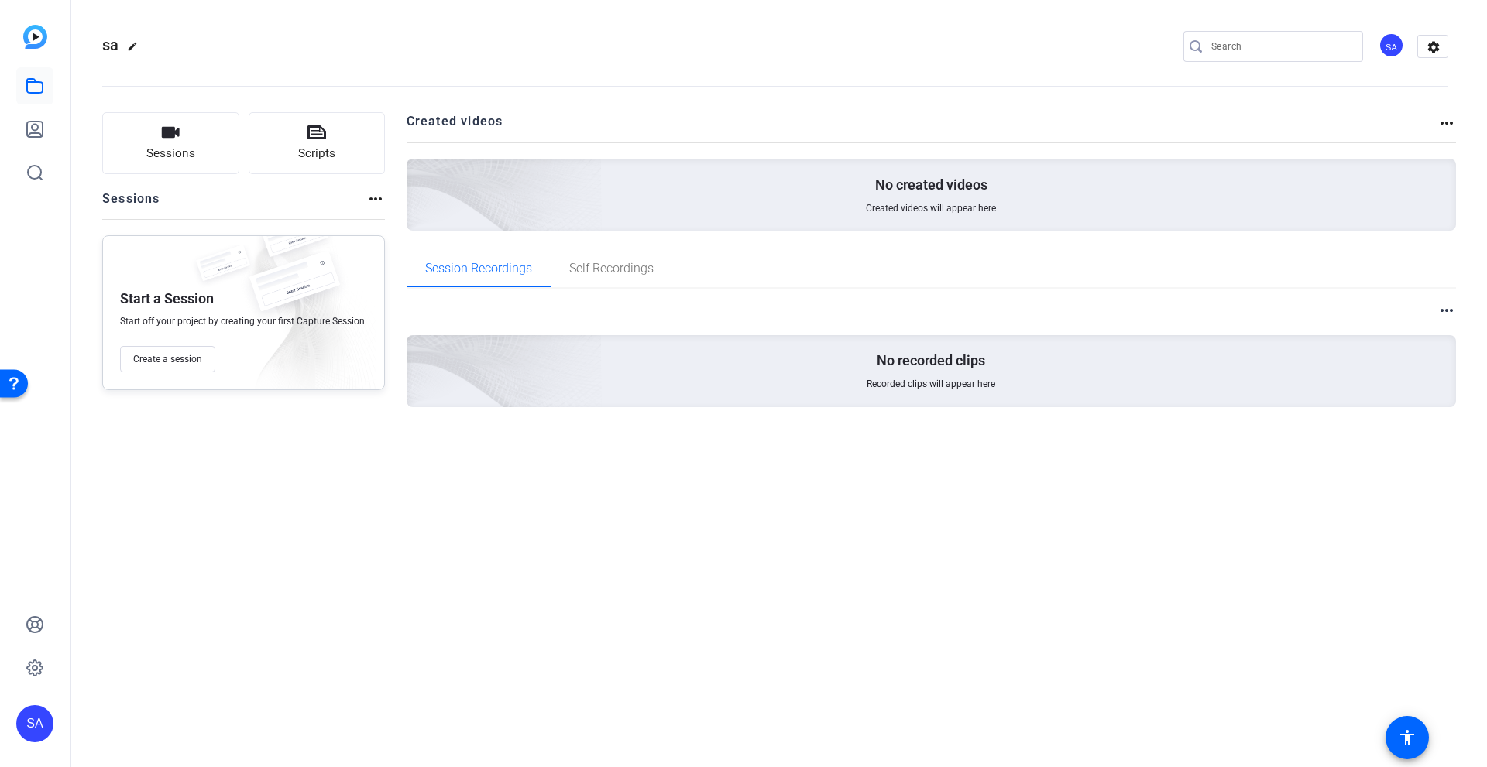
click at [942, 208] on span "Created videos will appear here" at bounding box center [931, 208] width 130 height 12
click at [1419, 732] on span at bounding box center [1406, 737] width 37 height 37
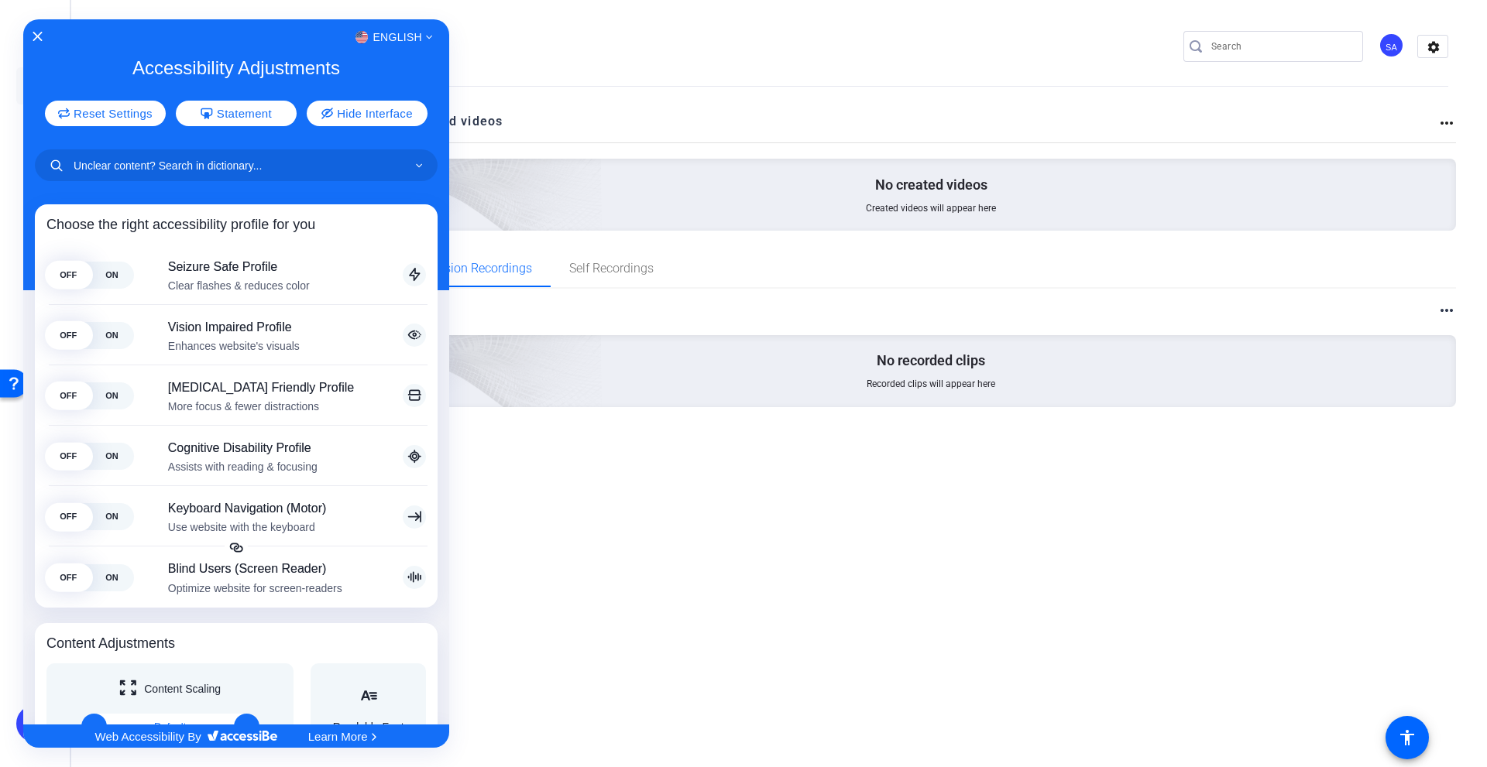
drag, startPoint x: 776, startPoint y: 645, endPoint x: 700, endPoint y: 582, distance: 98.4
click at [775, 644] on div at bounding box center [743, 383] width 1487 height 767
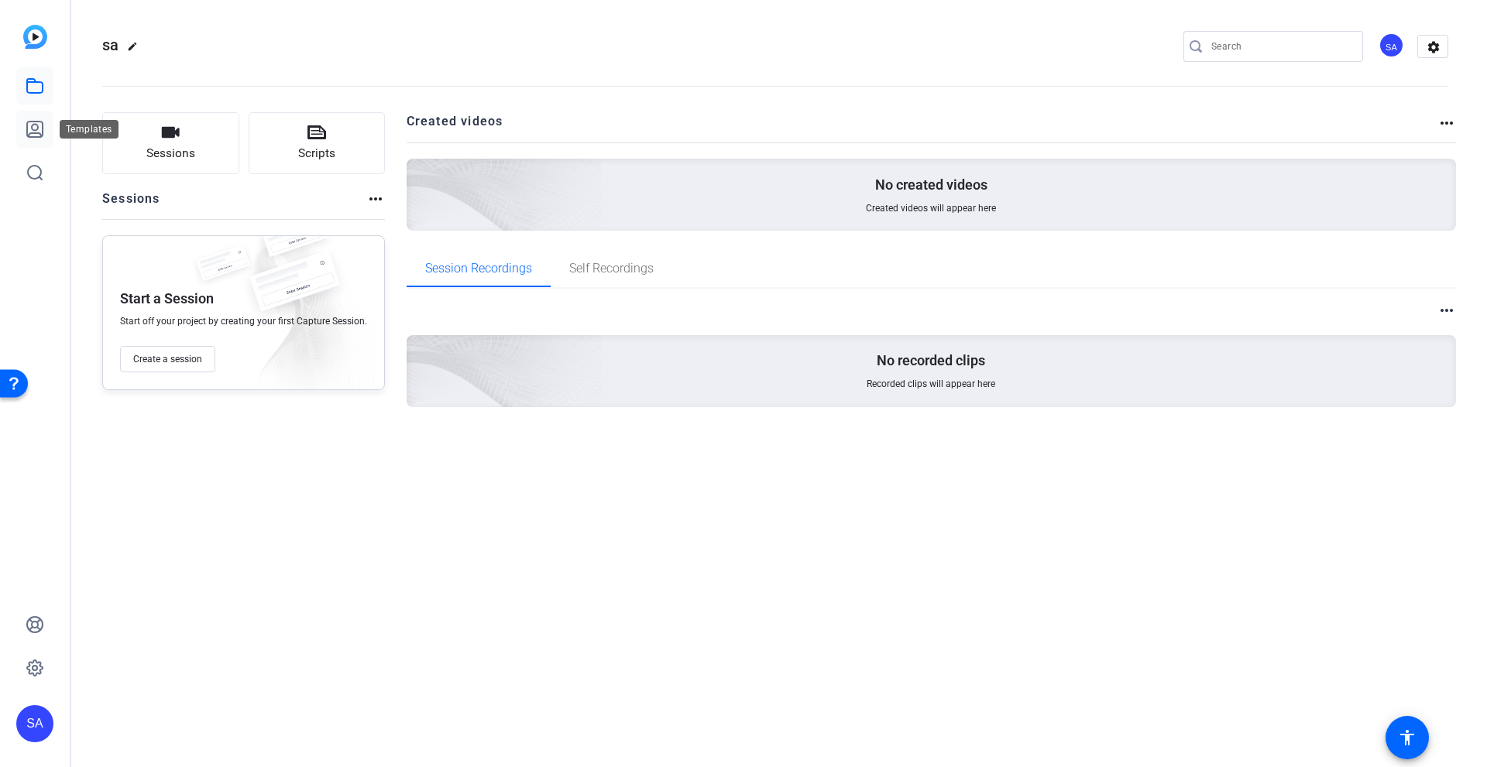
click at [46, 131] on link at bounding box center [34, 129] width 37 height 37
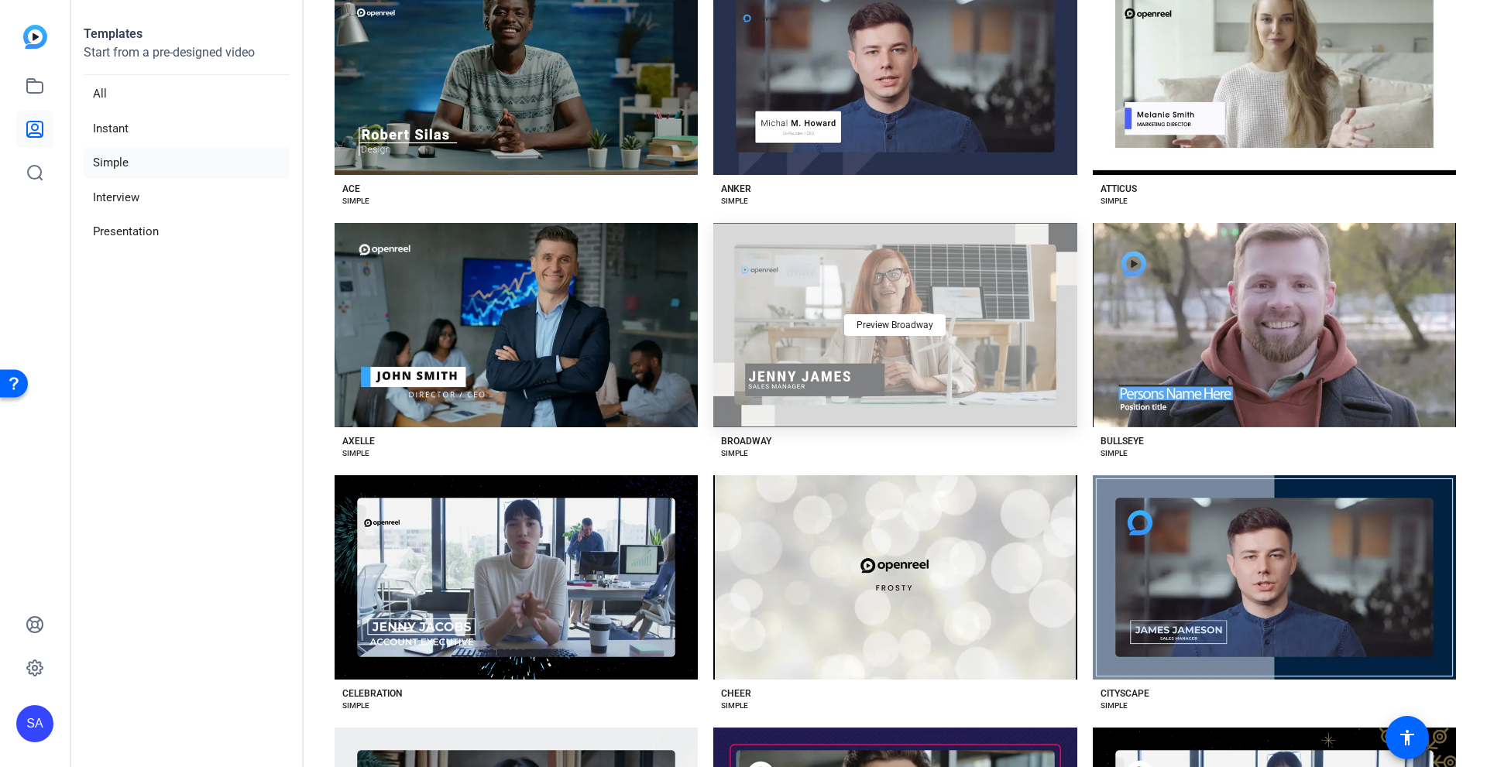
scroll to position [155, 0]
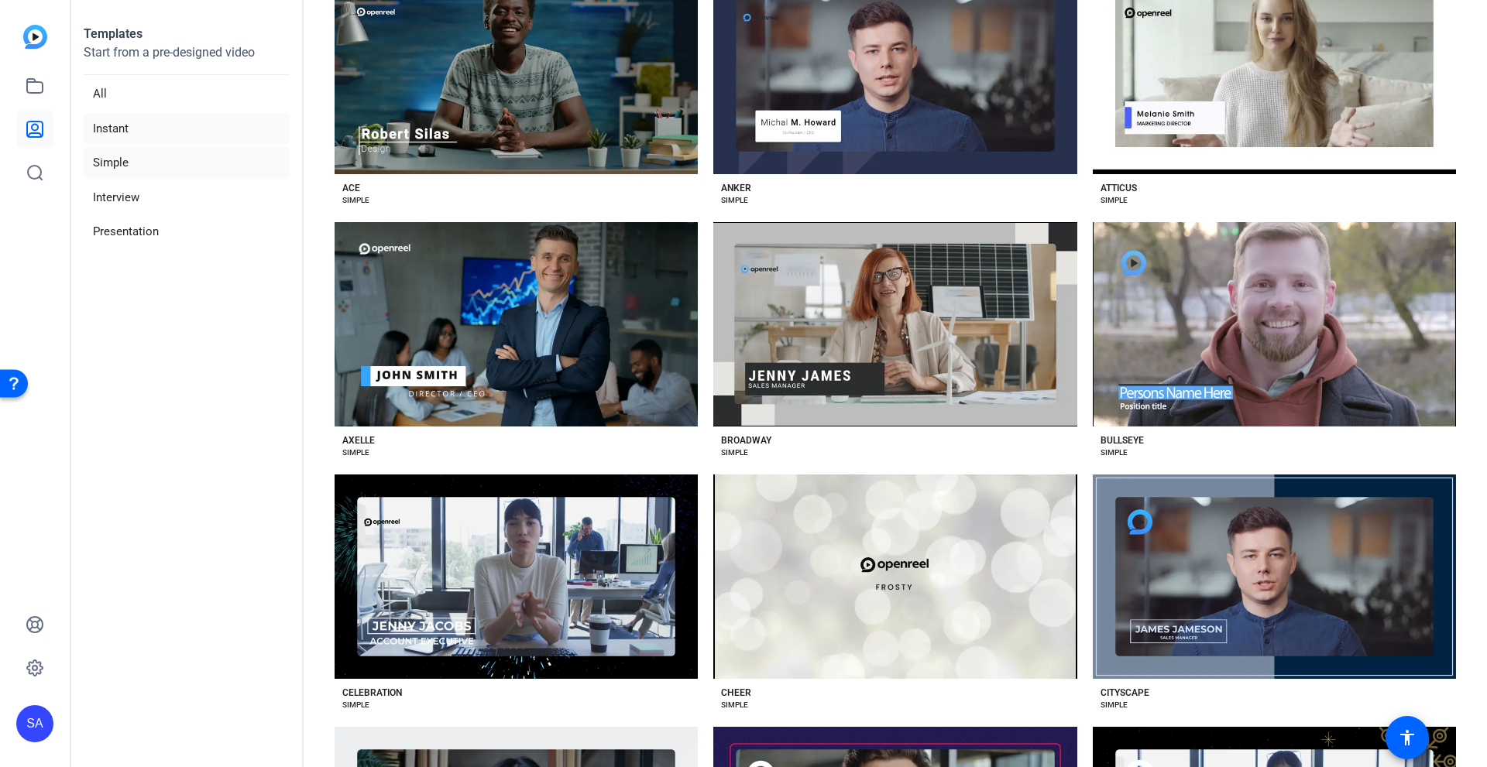
click at [119, 122] on li "Instant" at bounding box center [187, 129] width 206 height 32
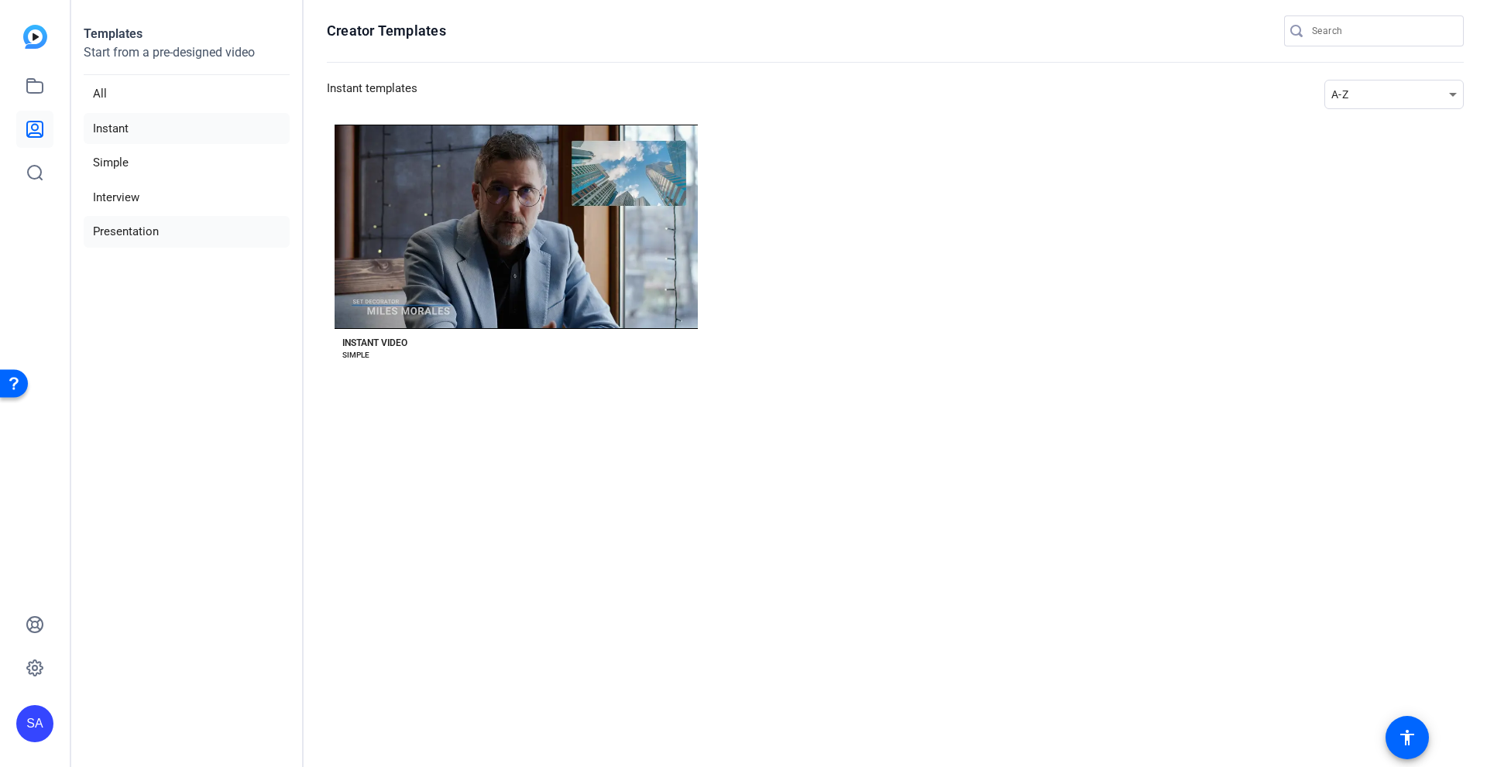
click at [141, 228] on li "Presentation" at bounding box center [187, 232] width 206 height 32
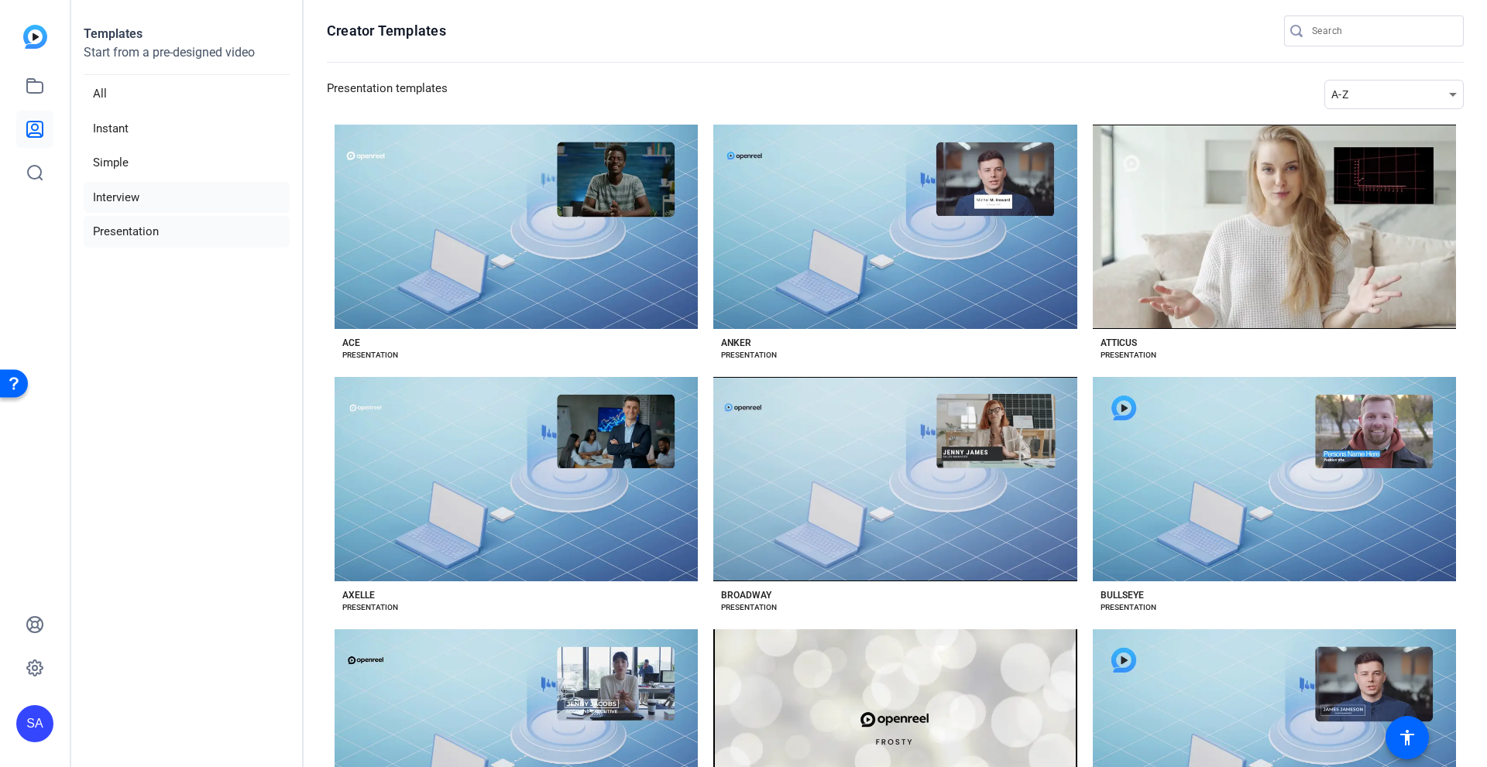
click at [194, 190] on li "Interview" at bounding box center [187, 198] width 206 height 32
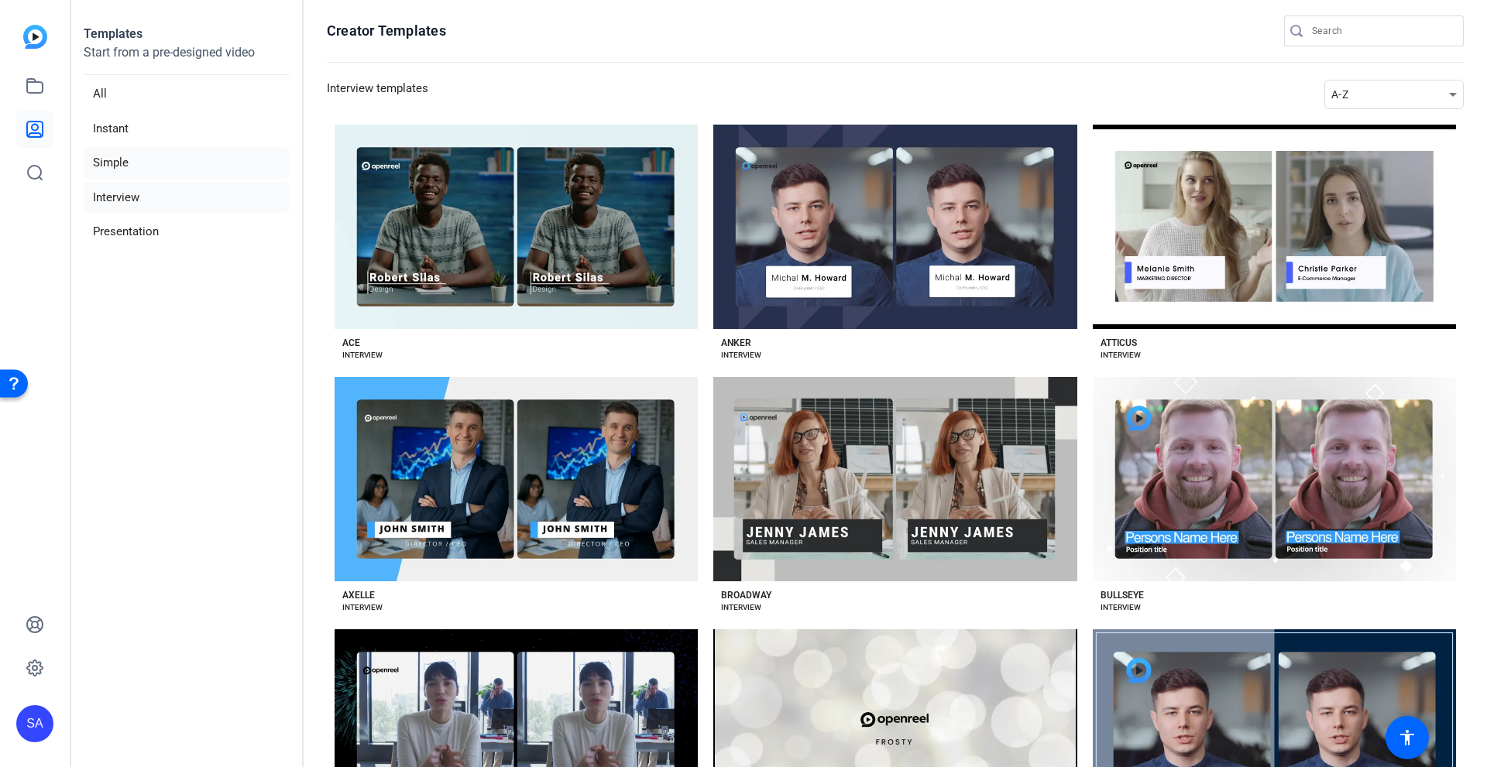
click at [162, 160] on li "Simple" at bounding box center [187, 163] width 206 height 32
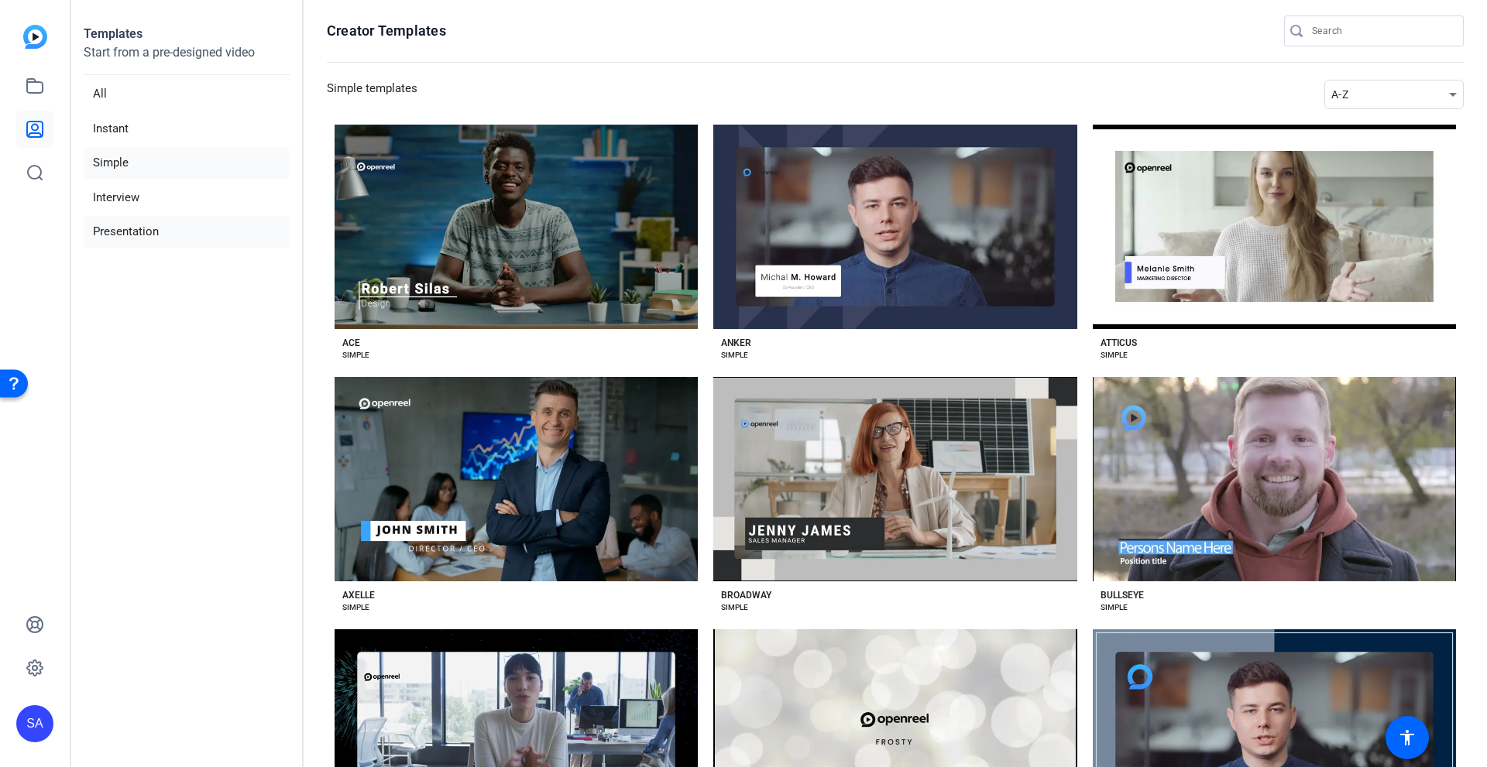
click at [170, 244] on li "Presentation" at bounding box center [187, 232] width 206 height 32
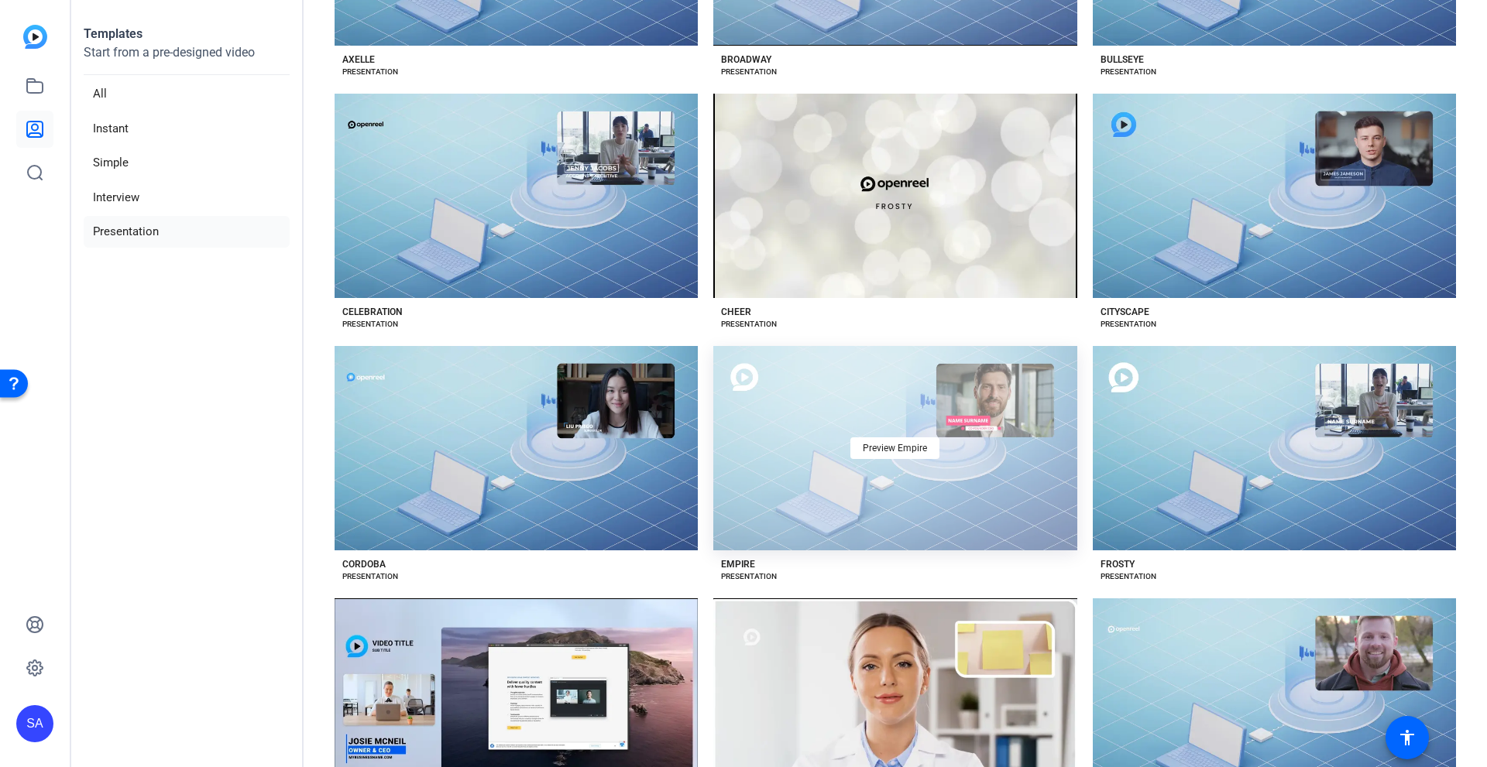
scroll to position [619, 0]
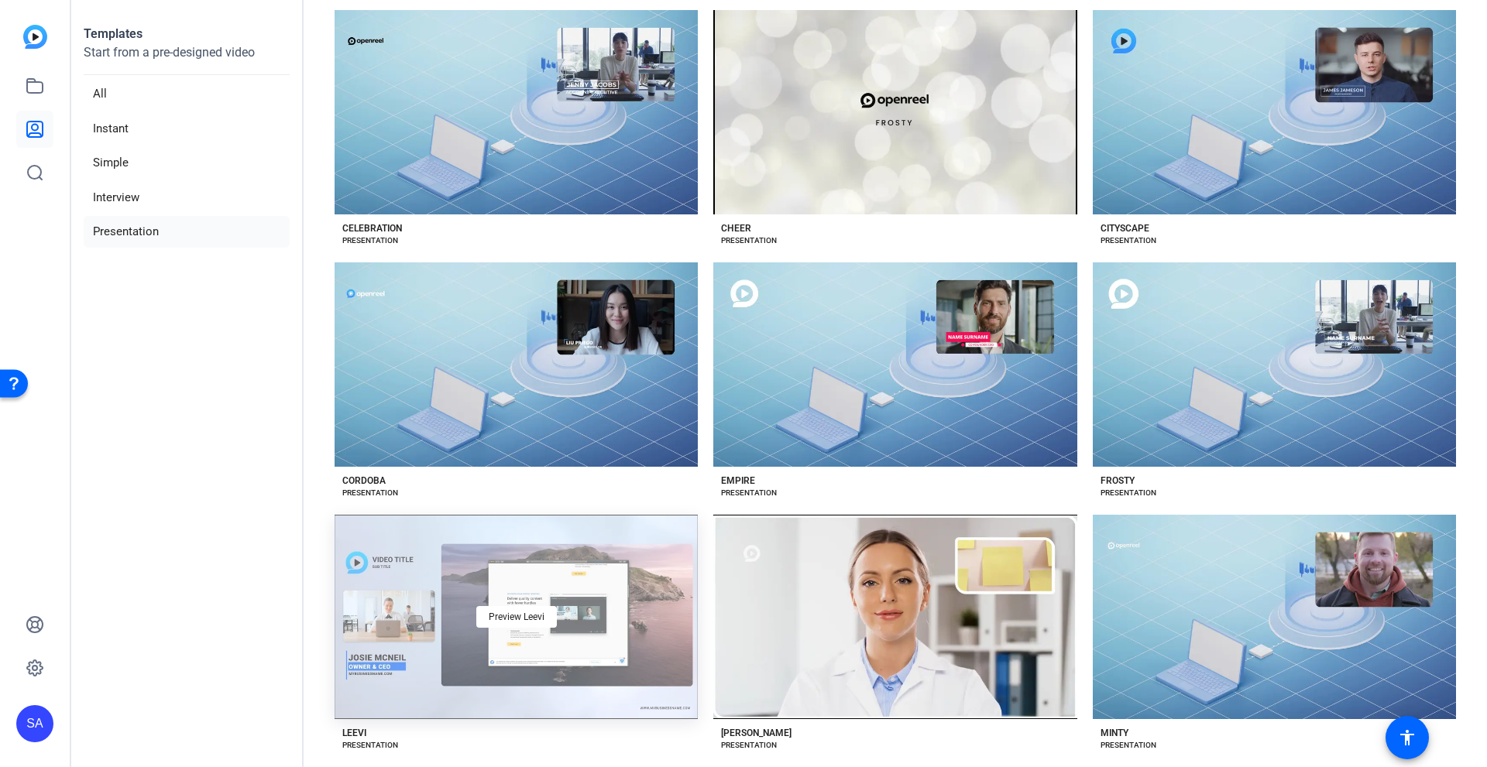
click at [474, 636] on div "Preview Leevi" at bounding box center [516, 617] width 363 height 204
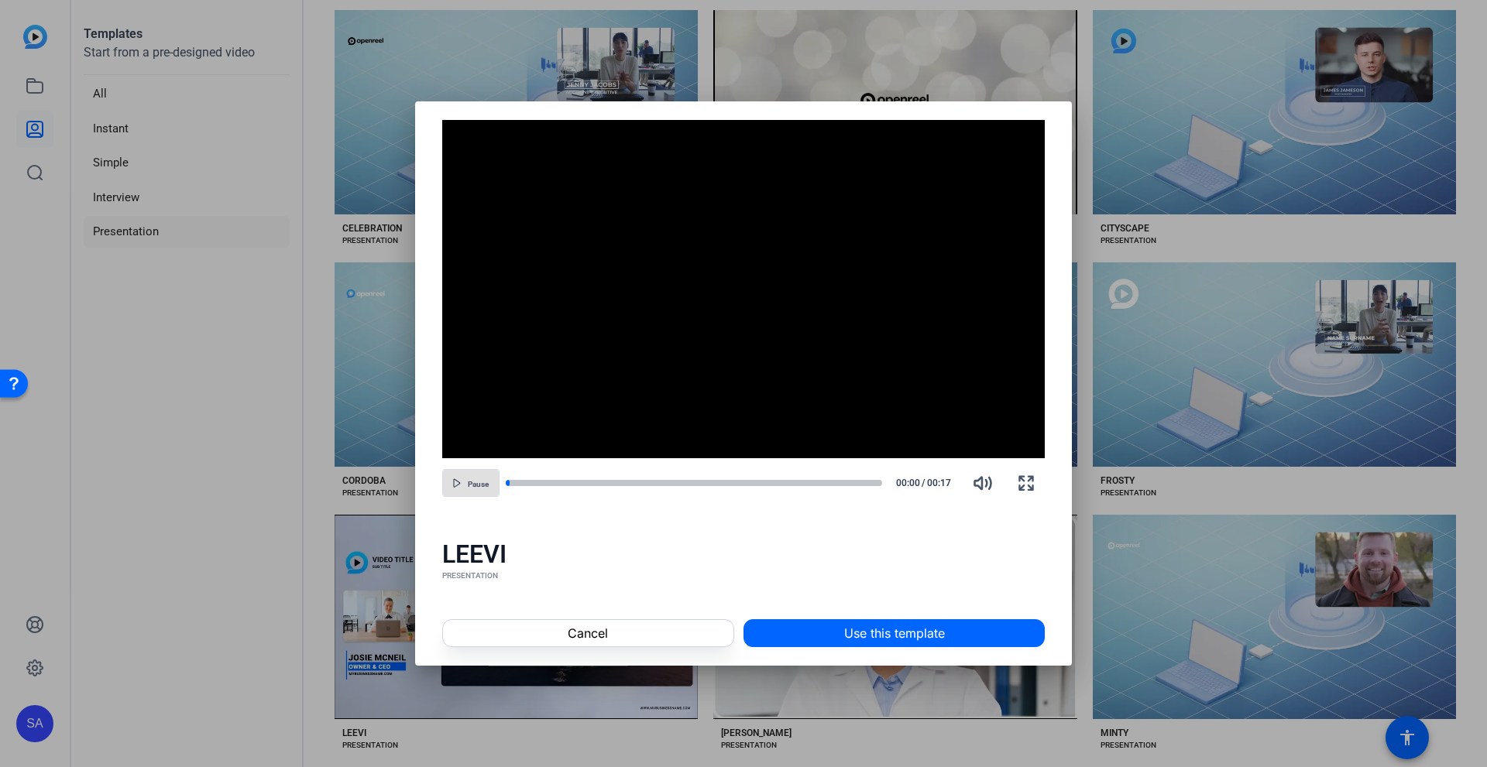
click at [463, 487] on span "button" at bounding box center [471, 483] width 56 height 37
click at [463, 487] on icon "button" at bounding box center [459, 483] width 9 height 9
click at [904, 650] on span at bounding box center [894, 633] width 300 height 37
